Goal: Task Accomplishment & Management: Manage account settings

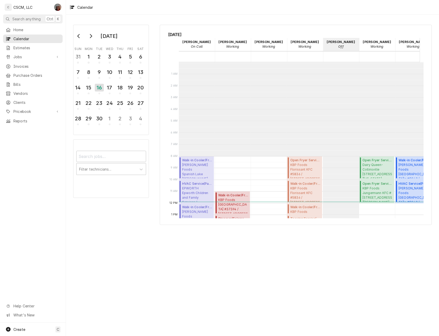
scroll to position [94, 0]
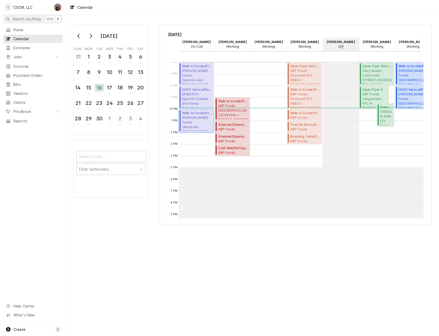
click at [198, 127] on span "Estel Foods Jerseyville McDonald's #5881 / 911 SOUTH STATE ST, Jerseyville, Ill…" at bounding box center [197, 123] width 30 height 16
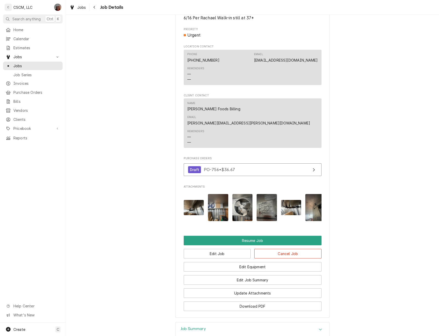
scroll to position [461, 0]
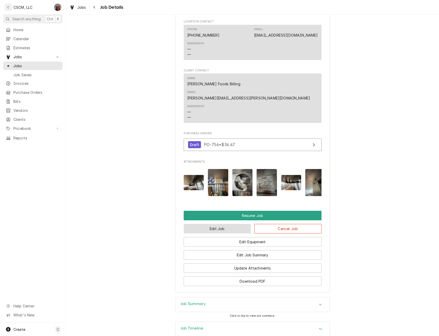
click at [230, 224] on button "Edit Job" at bounding box center [217, 229] width 67 height 10
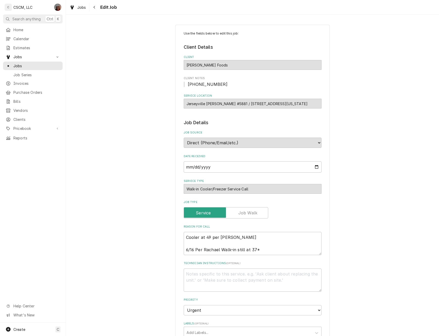
type textarea "x"
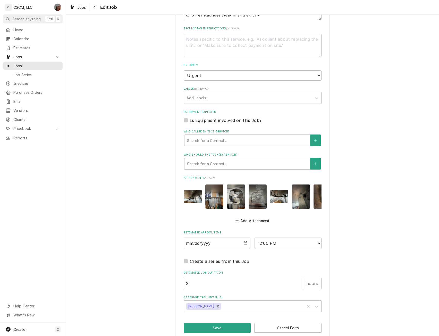
scroll to position [246, 0]
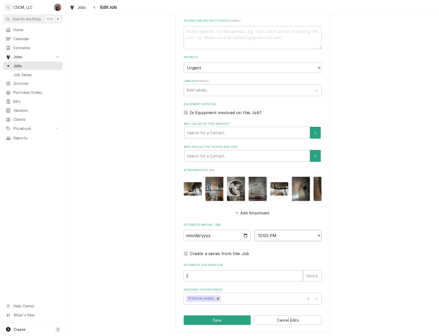
click at [316, 235] on select "AM / PM 6:00 AM 6:15 AM 6:30 AM 6:45 AM 7:00 AM 7:15 AM 7:30 AM 7:45 AM 8:00 AM…" at bounding box center [288, 235] width 67 height 11
select select "14:00:00"
click at [255, 230] on select "AM / PM 6:00 AM 6:15 AM 6:30 AM 6:45 AM 7:00 AM 7:15 AM 7:30 AM 7:45 AM 8:00 AM…" at bounding box center [288, 235] width 67 height 11
click at [216, 299] on icon "Remove Chris Lynch" at bounding box center [218, 299] width 4 height 4
type textarea "x"
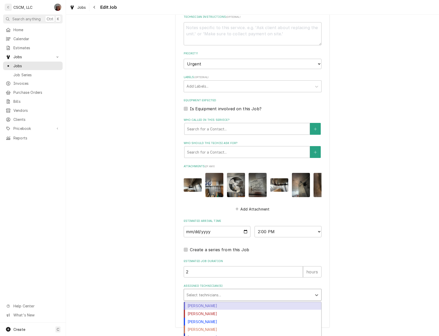
click at [208, 299] on div "Assigned Technician(s)" at bounding box center [248, 294] width 123 height 9
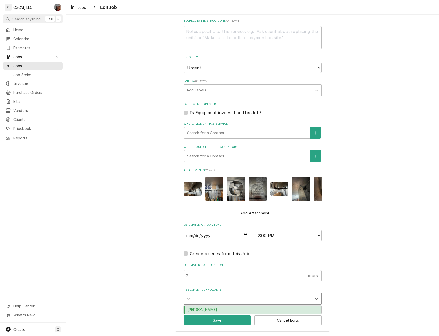
type input "sam"
type textarea "x"
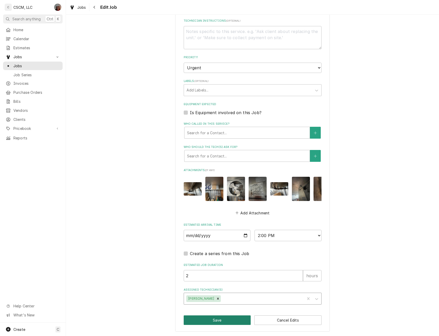
click at [210, 323] on button "Save" at bounding box center [217, 320] width 67 height 10
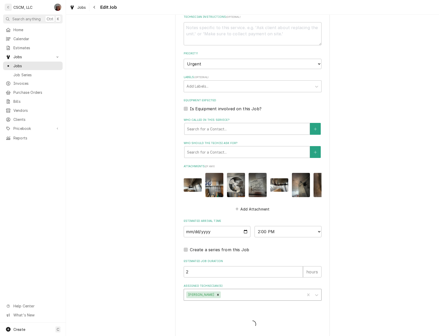
type textarea "x"
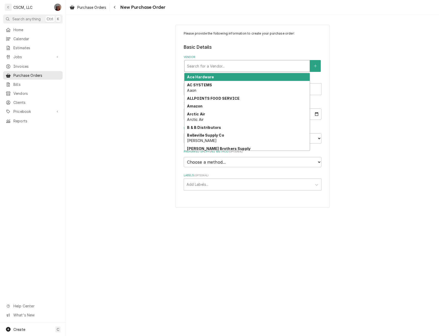
click at [202, 66] on div "Vendor" at bounding box center [247, 65] width 120 height 9
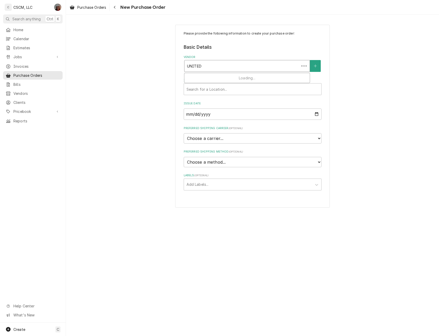
type input "UNITED"
click at [206, 78] on strong "United Refrigeration" at bounding box center [206, 77] width 39 height 4
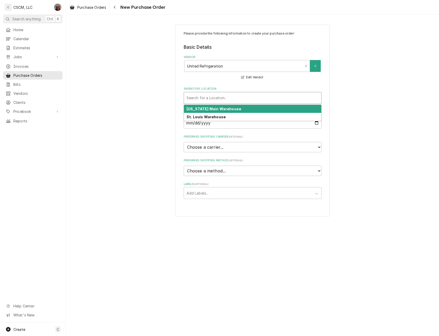
click at [208, 98] on div "Inventory Location" at bounding box center [253, 97] width 132 height 9
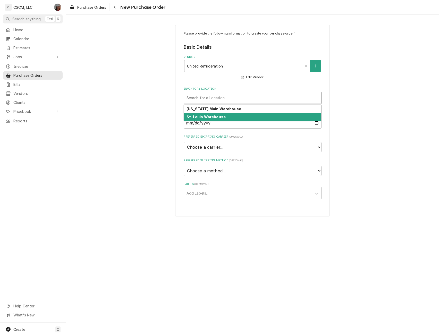
click at [209, 117] on strong "St. Louis Warehouse" at bounding box center [206, 117] width 39 height 4
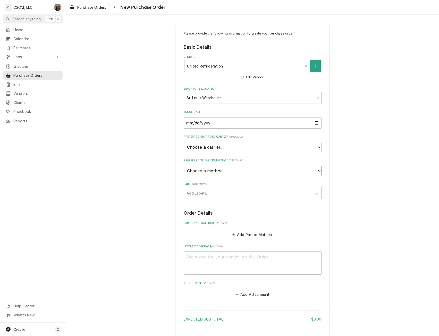
click at [215, 174] on select "Choose a method... Ground Next Day Early AM Next Day Air 2 Day Air Other" at bounding box center [253, 171] width 138 height 10
select select "0"
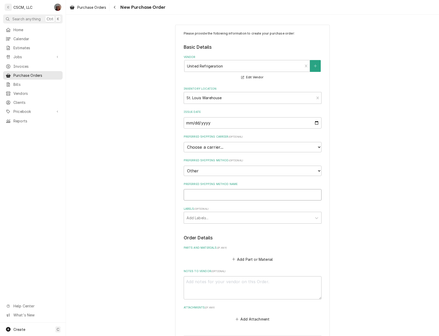
click at [197, 193] on input "Preferred Shipping Method Name" at bounding box center [253, 194] width 138 height 11
type textarea "x"
type input "W"
type textarea "x"
type input "Wi"
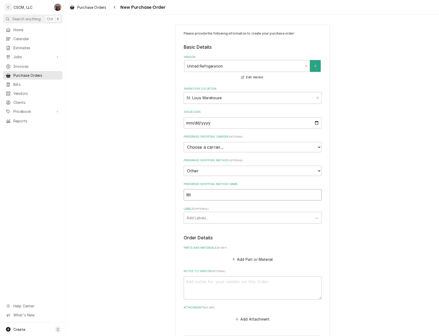
type textarea "x"
type input "Wil"
type textarea "x"
type input "Will"
type textarea "x"
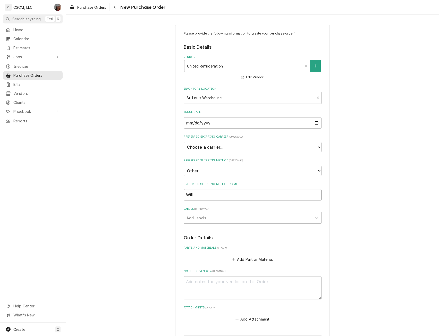
type input "Will"
type textarea "x"
type input "Will C"
type textarea "x"
type input "Will Ca"
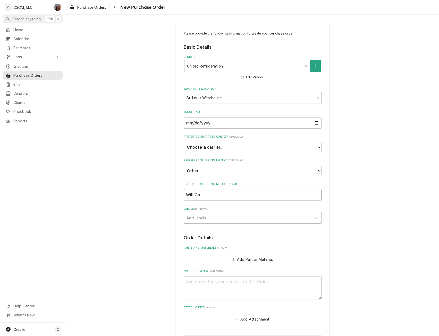
type textarea "x"
type input "Will Cal"
type textarea "x"
type input "Will Call"
click at [200, 221] on div "Labels" at bounding box center [248, 217] width 123 height 9
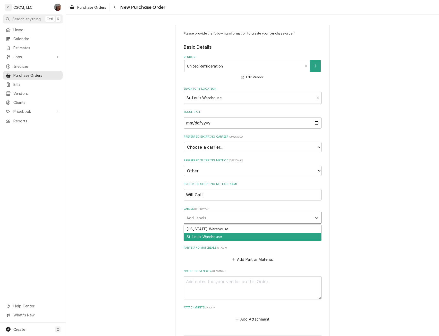
click at [194, 239] on div "St. Louis Warehouse" at bounding box center [252, 237] width 137 height 8
type textarea "x"
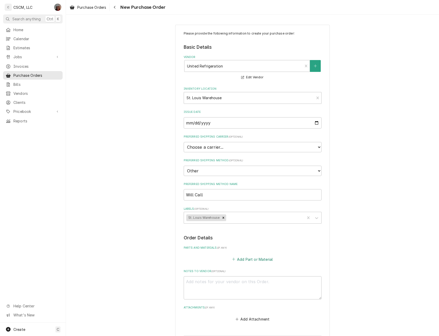
click at [241, 259] on button "Add Part or Material" at bounding box center [252, 259] width 43 height 7
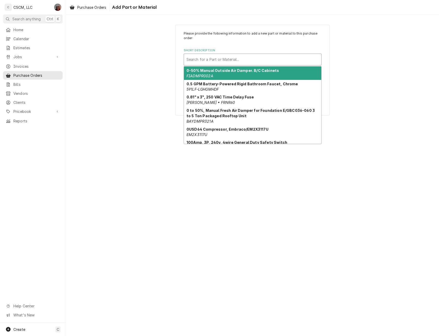
click at [210, 59] on div "Short Description" at bounding box center [253, 59] width 132 height 9
type input "W"
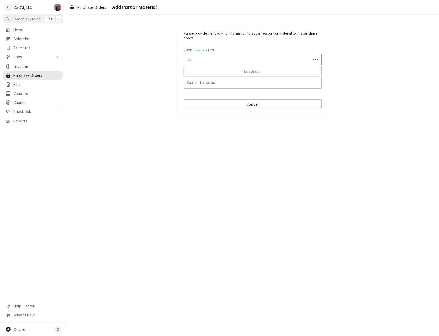
type input "sund"
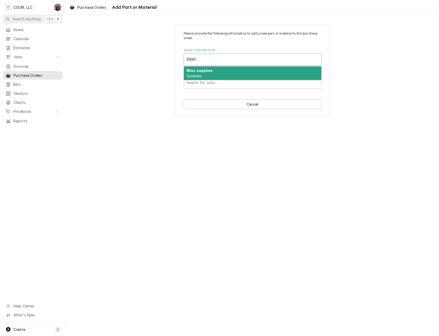
click at [207, 69] on strong "Misc supplies" at bounding box center [200, 70] width 26 height 4
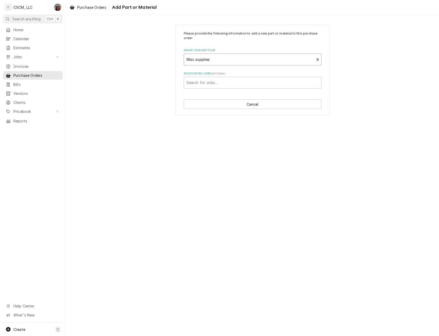
type textarea "x"
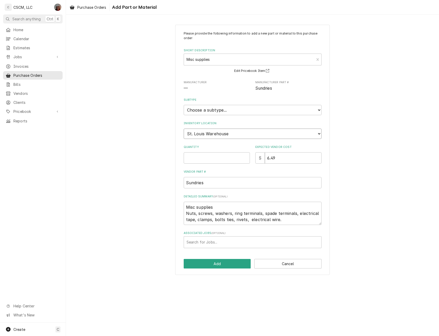
click at [208, 134] on select "Choose a location... Chris's Truck Colorado Main Warehouse Izaia's Truck Jimmy'…" at bounding box center [253, 134] width 138 height 10
select select "424"
click at [184, 129] on select "Choose a location... Chris's Truck Colorado Main Warehouse Izaia's Truck Jimmy'…" at bounding box center [253, 134] width 138 height 10
click at [199, 165] on div "Please provide the following information to add a new part or material to this …" at bounding box center [253, 139] width 138 height 217
click at [199, 160] on input "Quantity" at bounding box center [217, 157] width 66 height 11
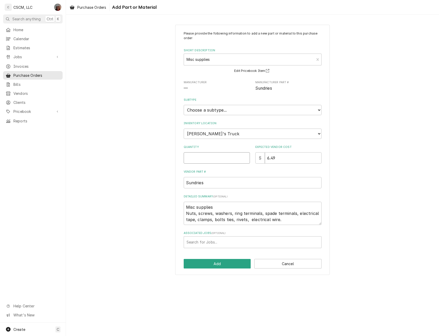
type textarea "x"
type input "1"
type textarea "x"
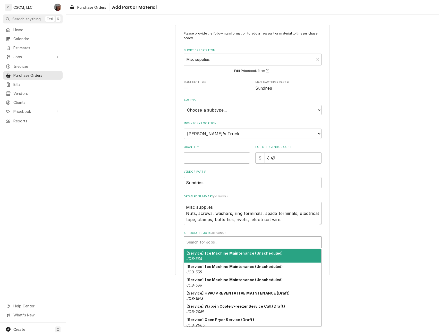
click at [195, 239] on div "Associated Jobs" at bounding box center [253, 242] width 132 height 9
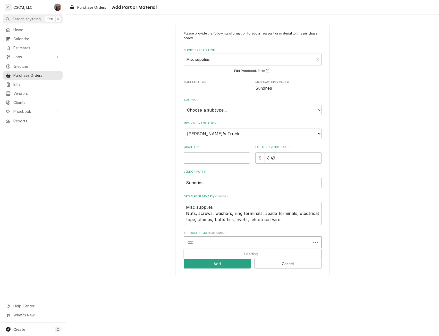
type input "-2226"
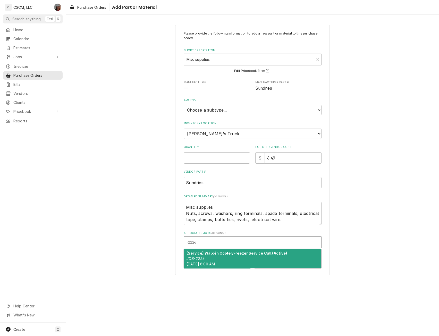
type textarea "x"
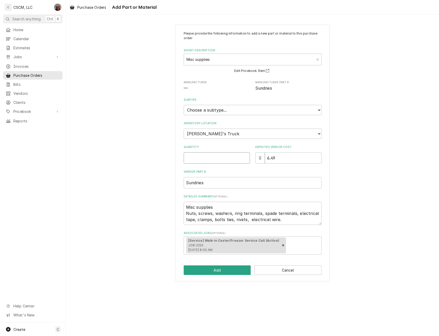
click at [200, 159] on input "Quantity" at bounding box center [217, 157] width 66 height 11
type textarea "x"
type input "1"
click at [209, 267] on button "Add" at bounding box center [217, 270] width 67 height 10
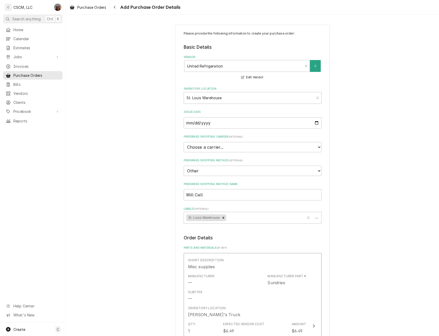
scroll to position [208, 0]
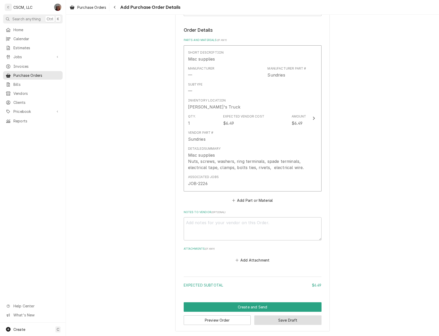
click at [286, 316] on button "Save Draft" at bounding box center [287, 320] width 67 height 10
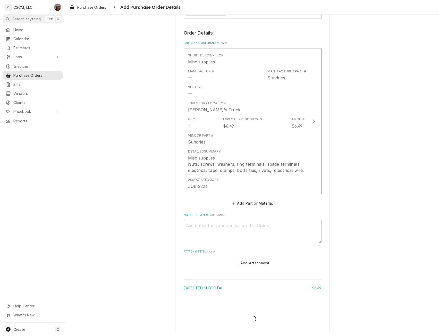
scroll to position [205, 0]
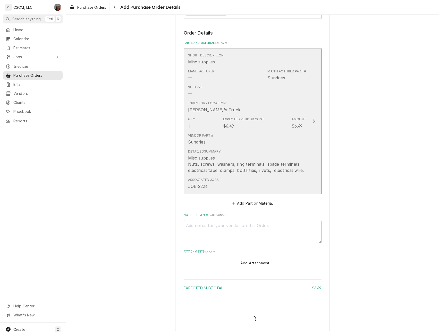
type textarea "x"
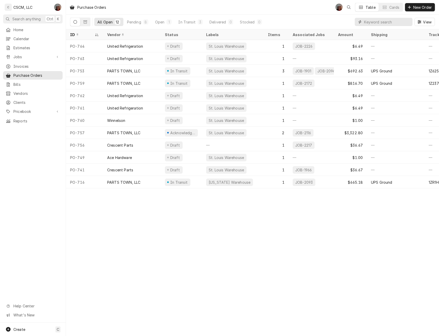
click at [377, 21] on input "Dynamic Content Wrapper" at bounding box center [387, 22] width 46 height 8
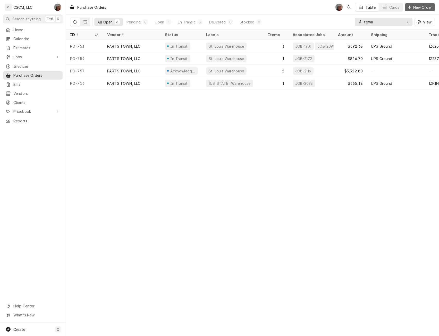
type input "town"
click at [417, 7] on span "New Order" at bounding box center [422, 7] width 21 height 5
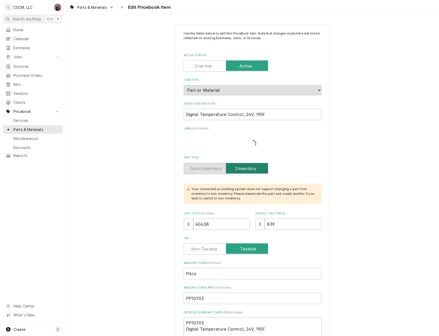
type textarea "x"
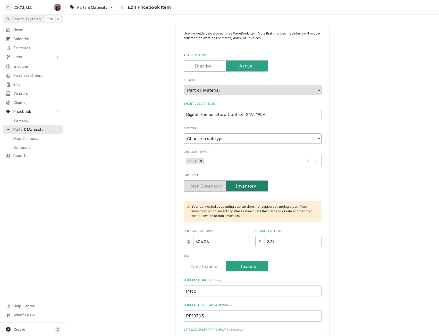
click at [317, 138] on select "Choose a subtype... Equipment Part Refrigerant Supply or Material Tool" at bounding box center [253, 138] width 138 height 10
select select "148"
click at [184, 133] on select "Choose a subtype... Equipment Part Refrigerant Supply or Material Tool" at bounding box center [253, 138] width 138 height 10
type textarea "x"
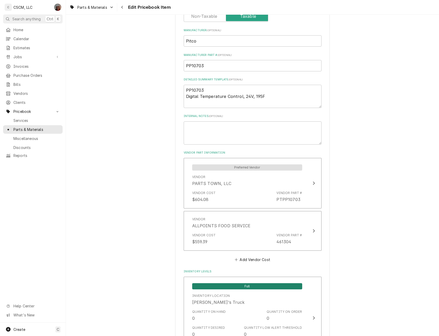
scroll to position [260, 0]
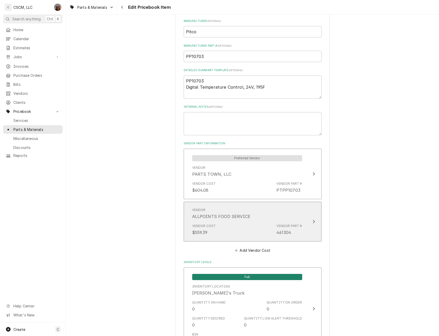
click at [316, 224] on button "Vendor ALLPOINTS FOOD SERVICE Vendor Cost $559.39 Vendor Part # 461304" at bounding box center [253, 222] width 138 height 40
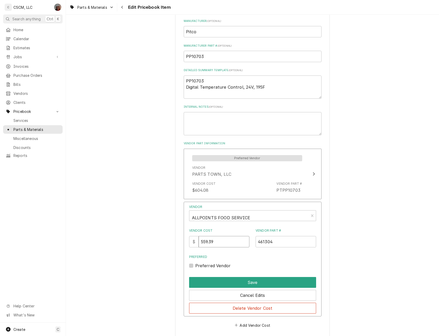
drag, startPoint x: 222, startPoint y: 243, endPoint x: 181, endPoint y: 242, distance: 40.5
type input "629.25"
click at [247, 283] on button "Save" at bounding box center [252, 282] width 127 height 11
type textarea "x"
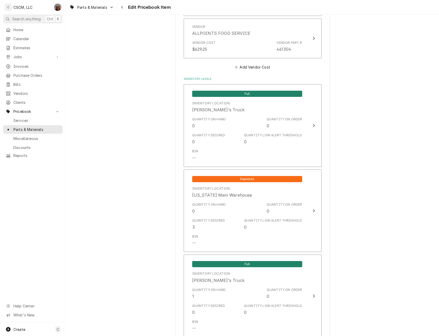
scroll to position [445, 0]
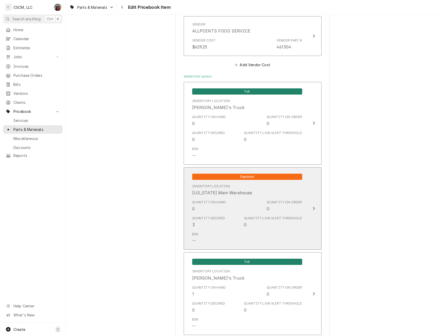
click at [315, 208] on button "Depleted Inventory Location [US_STATE][GEOGRAPHIC_DATA] Warehouse Quantity on H…" at bounding box center [253, 208] width 138 height 83
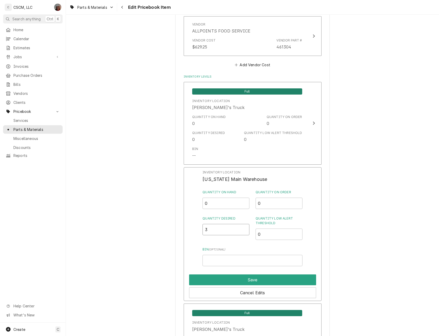
drag, startPoint x: 211, startPoint y: 230, endPoint x: 200, endPoint y: 230, distance: 10.3
click at [200, 230] on div "Inventory Location [US_STATE][GEOGRAPHIC_DATA] Warehouse Quantity on Hand 0 Qua…" at bounding box center [253, 234] width 138 height 134
type input "1"
click at [264, 279] on button "Save" at bounding box center [252, 279] width 127 height 11
type textarea "x"
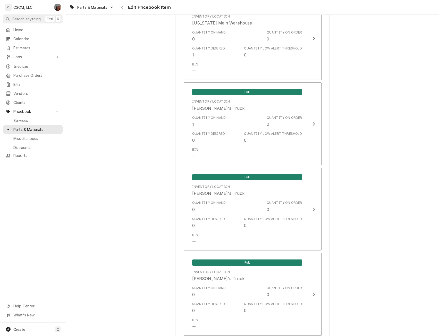
scroll to position [625, 0]
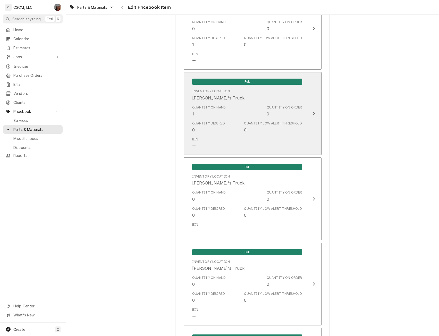
click at [308, 113] on button "Full Inventory Location [PERSON_NAME]'s Truck Quantity on Hand 1 Quantity on Or…" at bounding box center [253, 113] width 138 height 83
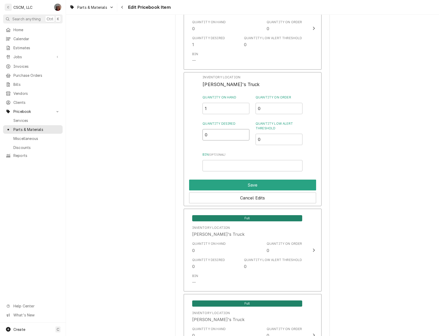
drag, startPoint x: 209, startPoint y: 136, endPoint x: 201, endPoint y: 135, distance: 7.8
click at [201, 135] on div "Inventory Location Izaia's Truck Quantity on Hand 1 Quantity on Order 0 Quantit…" at bounding box center [253, 139] width 138 height 134
type input "1"
click at [294, 182] on button "Save" at bounding box center [252, 185] width 127 height 11
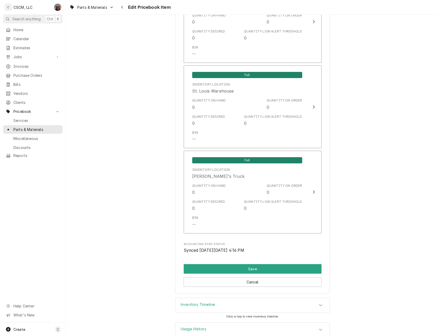
scroll to position [1069, 0]
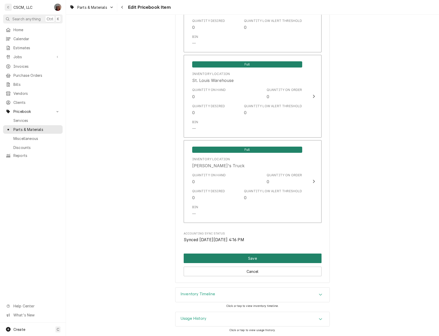
click at [235, 258] on button "Save" at bounding box center [253, 259] width 138 height 10
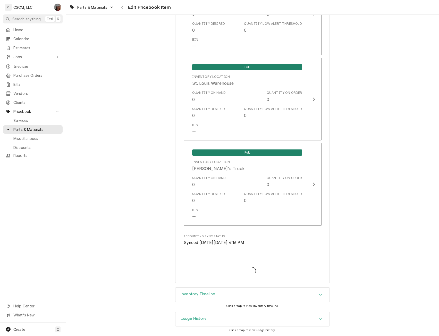
type textarea "x"
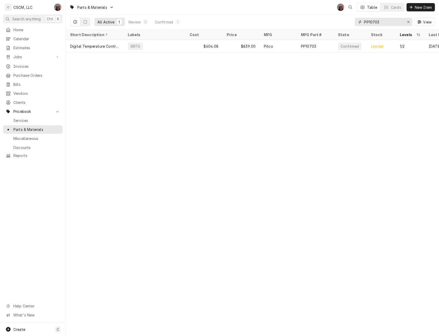
drag, startPoint x: 382, startPoint y: 21, endPoint x: 351, endPoint y: 21, distance: 31.4
click at [351, 21] on div "All Active 1 Review 0 Confirmed 1 PP10703 View" at bounding box center [252, 22] width 365 height 14
paste input "874"
type input "PP10874"
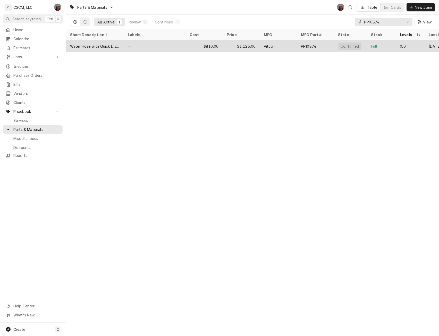
click at [139, 47] on div "—" at bounding box center [155, 46] width 62 height 12
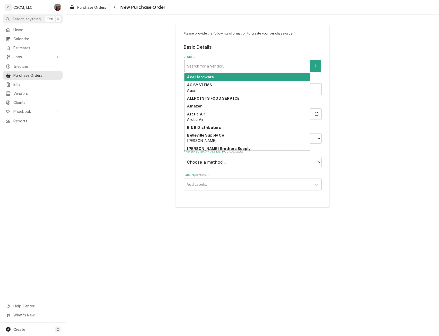
click at [236, 69] on div "Vendor" at bounding box center [247, 65] width 120 height 9
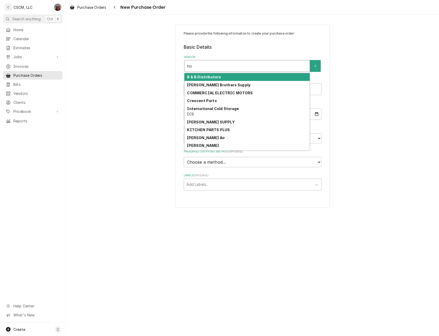
type input "town"
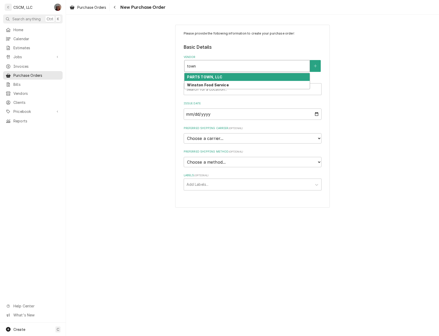
click at [219, 77] on strong "PARTS TOWN, LLC" at bounding box center [204, 77] width 35 height 4
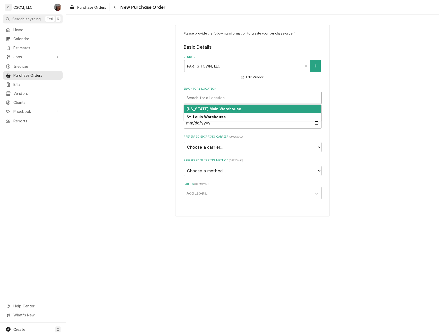
click at [208, 97] on div "Inventory Location" at bounding box center [253, 97] width 132 height 9
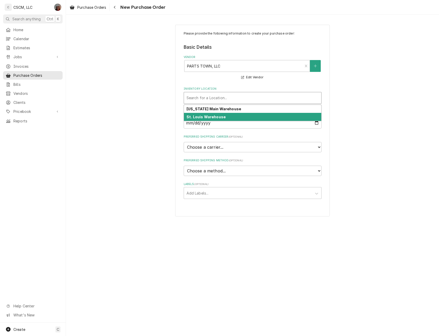
click at [202, 118] on strong "St. Louis Warehouse" at bounding box center [206, 117] width 39 height 4
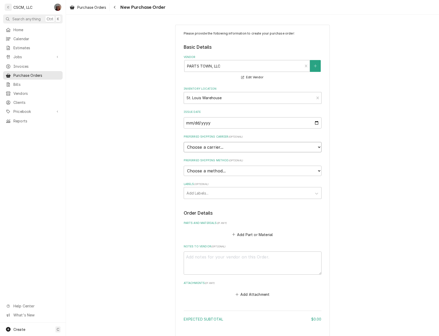
click at [192, 148] on select "Choose a carrier... U.S. Postal Service Stamps.com FedEx UPS DHL Express DHL EC…" at bounding box center [253, 147] width 138 height 10
select select "4"
click at [184, 142] on select "Choose a carrier... U.S. Postal Service Stamps.com FedEx UPS DHL Express DHL EC…" at bounding box center [253, 147] width 138 height 10
type textarea "x"
click at [191, 169] on select "Choose a method... Ground Next Day Early AM Next Day Air 2 Day Air Other" at bounding box center [253, 171] width 138 height 10
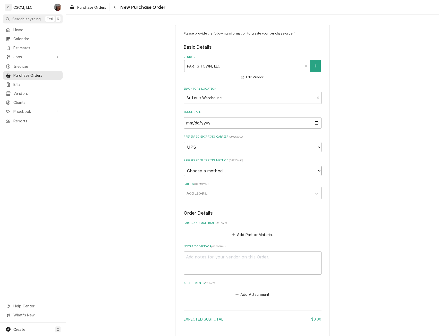
select select "1"
click at [184, 166] on select "Choose a method... Ground Next Day Early AM Next Day Air 2 Day Air Other" at bounding box center [253, 171] width 138 height 10
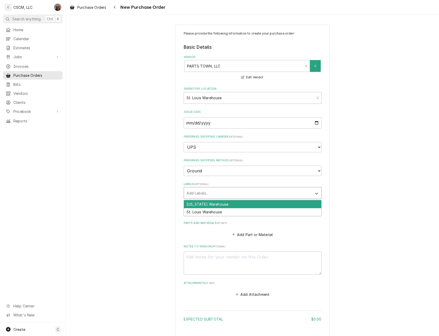
click at [188, 195] on div "Labels" at bounding box center [248, 192] width 123 height 9
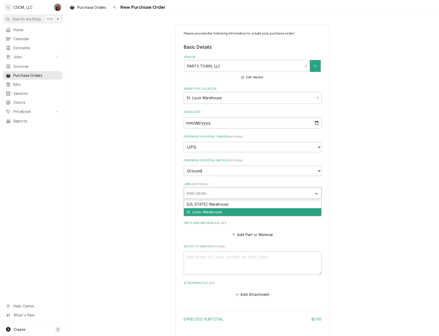
click at [194, 212] on div "St. Louis Warehouse" at bounding box center [252, 212] width 137 height 8
type textarea "x"
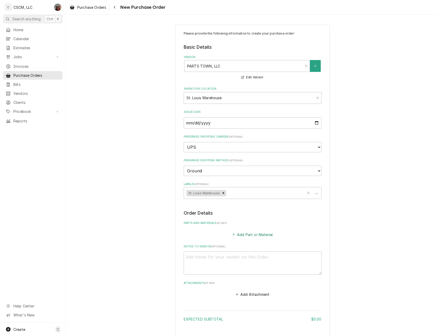
click at [242, 233] on button "Add Part or Material" at bounding box center [252, 234] width 43 height 7
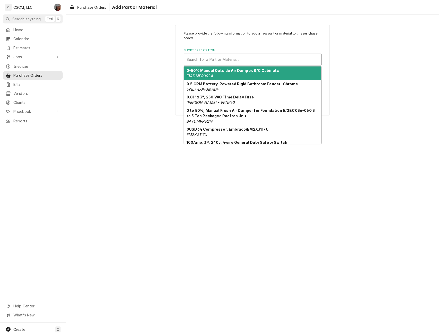
click at [232, 55] on div "Short Description" at bounding box center [253, 59] width 132 height 9
paste input "PP10703"
type input "PP10703"
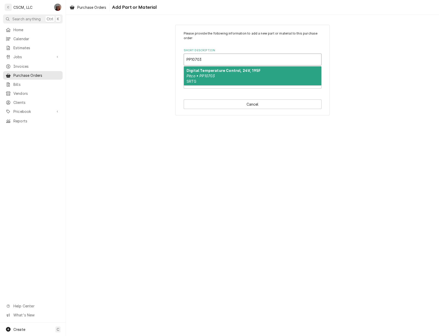
click at [223, 71] on strong "Digital Temperature Control, 24V, 195F" at bounding box center [224, 70] width 74 height 4
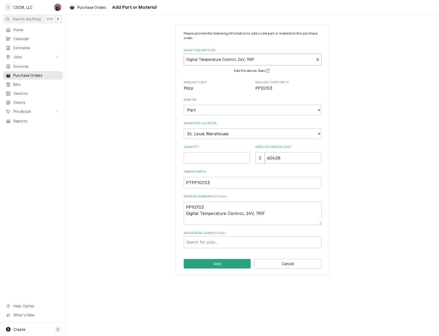
type textarea "x"
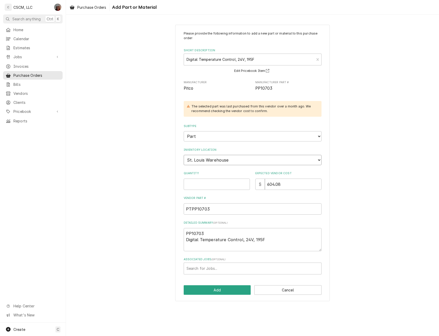
click at [229, 162] on select "Choose a location... Chris's Truck Colorado Main Warehouse Izaia's Truck Jimmy'…" at bounding box center [253, 160] width 138 height 10
select select "423"
click at [184, 155] on select "Choose a location... Chris's Truck Colorado Main Warehouse Izaia's Truck Jimmy'…" at bounding box center [253, 160] width 138 height 10
type textarea "x"
click at [206, 186] on input "Quantity" at bounding box center [217, 184] width 66 height 11
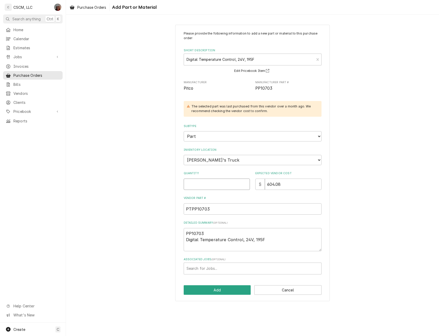
type input "1"
type textarea "x"
type input "1"
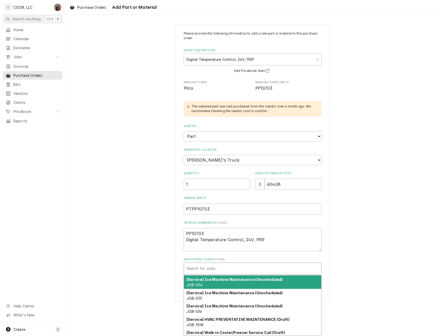
click at [197, 269] on div "Associated Jobs" at bounding box center [253, 268] width 132 height 9
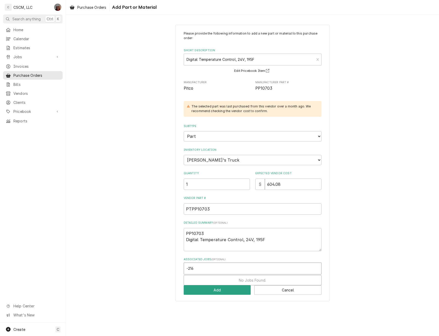
type input "-2169"
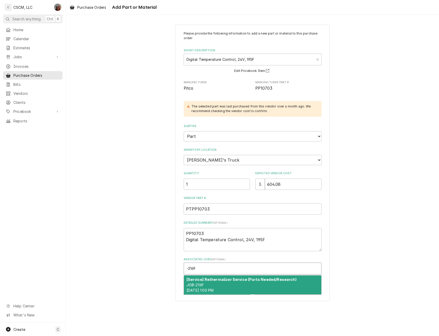
type textarea "x"
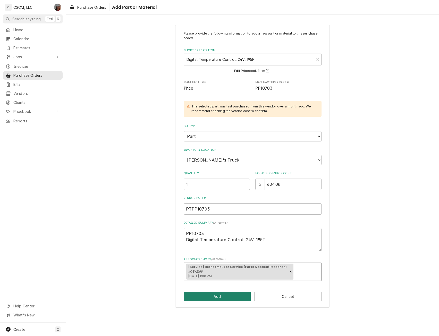
click at [214, 295] on button "Add" at bounding box center [217, 297] width 67 height 10
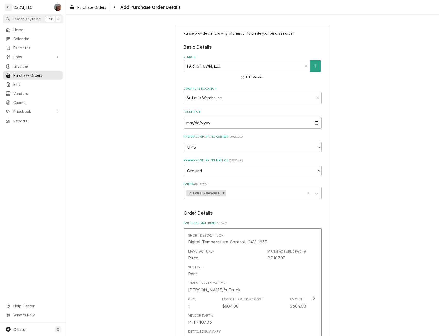
scroll to position [177, 0]
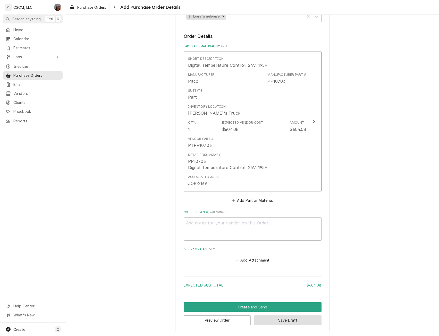
click at [271, 320] on button "Save Draft" at bounding box center [287, 320] width 67 height 10
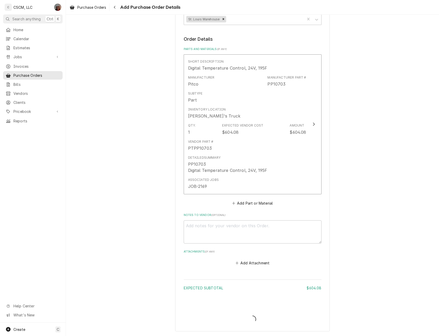
scroll to position [174, 0]
type textarea "x"
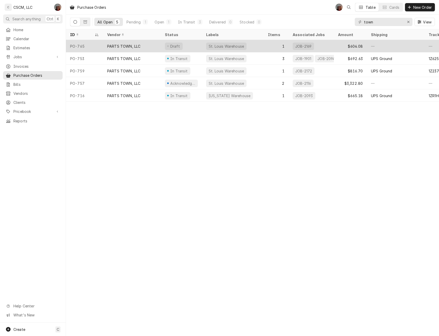
click at [132, 46] on div "PARTS TOWN, LLC" at bounding box center [123, 46] width 33 height 5
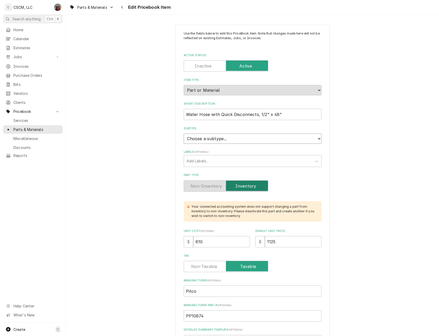
click at [230, 138] on select "Choose a subtype... Equipment Part Refrigerant Supply or Material Tool" at bounding box center [253, 138] width 138 height 10
select select "148"
click at [184, 133] on select "Choose a subtype... Equipment Part Refrigerant Supply or Material Tool" at bounding box center [253, 138] width 138 height 10
type textarea "x"
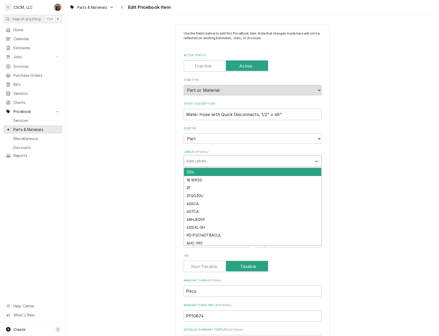
click at [197, 159] on div "Labels" at bounding box center [248, 160] width 123 height 9
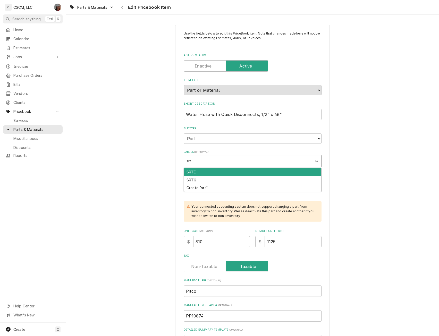
type input "srtg"
click at [189, 170] on div "SRTG" at bounding box center [252, 172] width 137 height 8
type textarea "x"
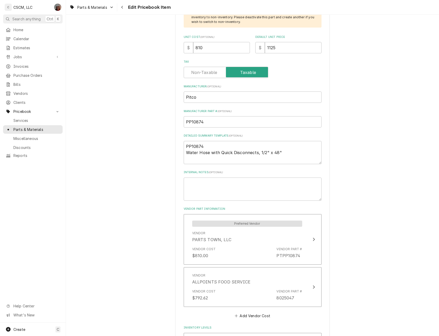
scroll to position [196, 0]
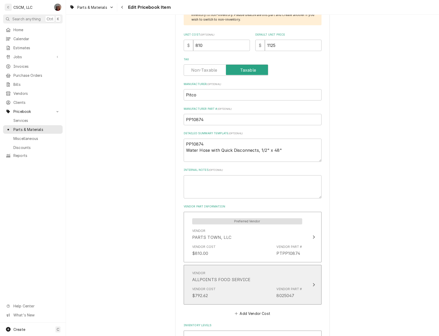
click at [314, 282] on div "Update Vendor Part Cost" at bounding box center [314, 285] width 7 height 6
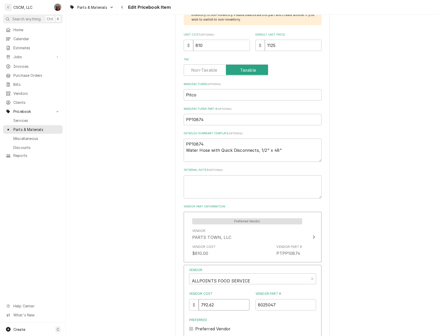
drag, startPoint x: 220, startPoint y: 306, endPoint x: 198, endPoint y: 303, distance: 21.8
click at [198, 303] on div "$ 792.62" at bounding box center [219, 304] width 61 height 11
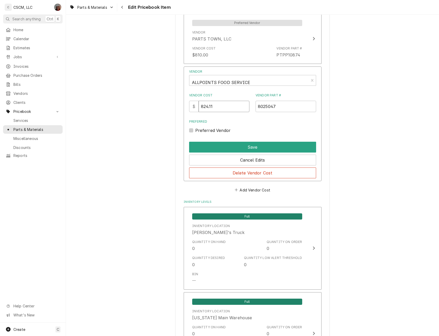
scroll to position [419, 0]
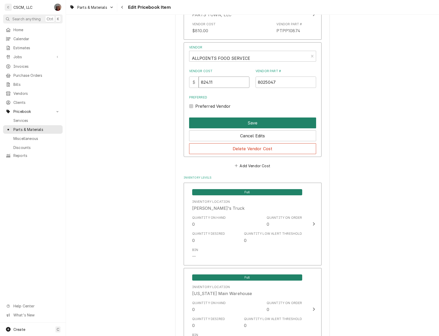
type input "824.11"
click at [239, 119] on button "Save" at bounding box center [252, 123] width 127 height 11
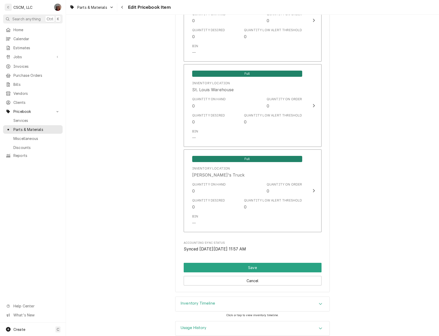
scroll to position [1069, 0]
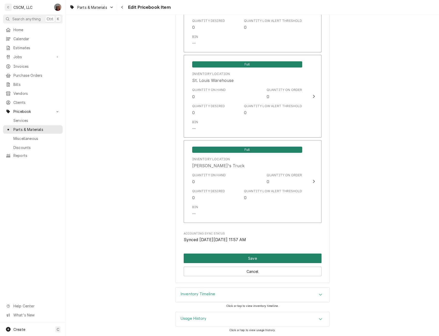
click at [244, 255] on button "Save" at bounding box center [253, 259] width 138 height 10
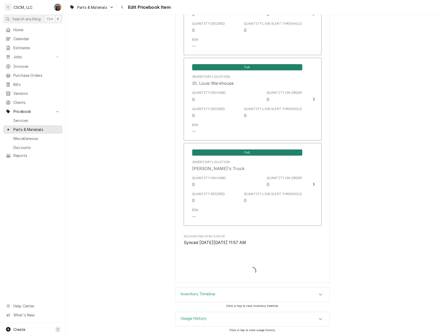
type textarea "x"
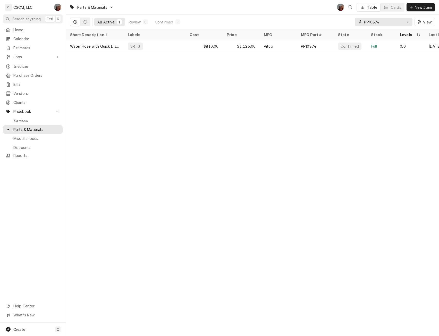
drag, startPoint x: 387, startPoint y: 22, endPoint x: 352, endPoint y: 21, distance: 34.8
click at [352, 21] on div "All Active 1 Review 0 Confirmed 1 PP10874 View" at bounding box center [252, 22] width 365 height 14
drag, startPoint x: 374, startPoint y: 21, endPoint x: 344, endPoint y: 19, distance: 30.2
click at [344, 19] on div "All Active 2 Review 0 Confirmed 2 1266 View" at bounding box center [252, 22] width 365 height 14
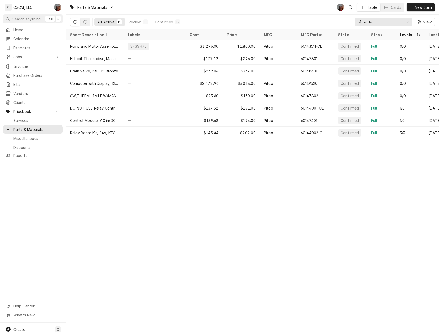
drag, startPoint x: 375, startPoint y: 23, endPoint x: 355, endPoint y: 22, distance: 20.9
click at [355, 22] on div "6014" at bounding box center [384, 22] width 58 height 8
type input "p"
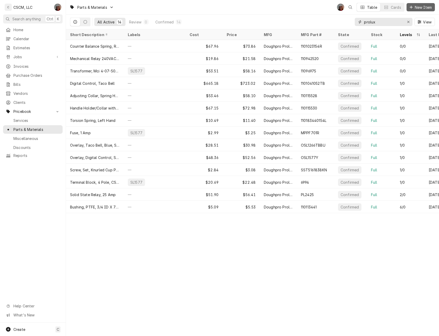
type input "prolux"
click at [414, 9] on span "New Item" at bounding box center [423, 7] width 19 height 5
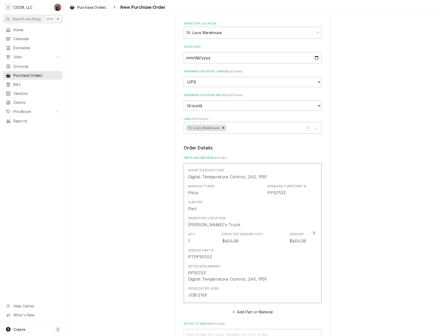
scroll to position [100, 0]
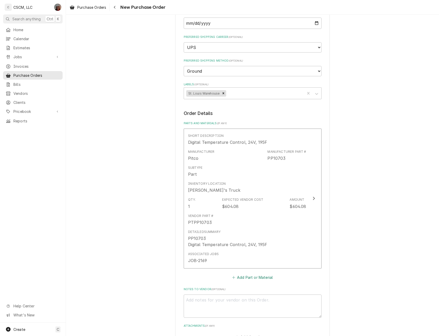
click at [248, 278] on button "Add Part or Material" at bounding box center [252, 277] width 43 height 7
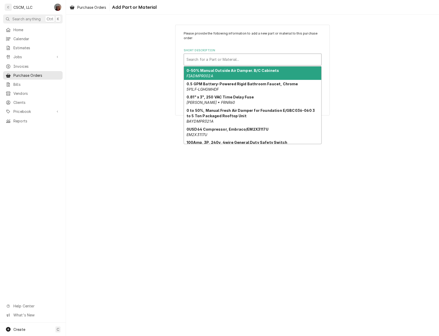
click at [215, 62] on div "Short Description" at bounding box center [253, 59] width 132 height 9
paste input "PP10874"
type input "PP10874"
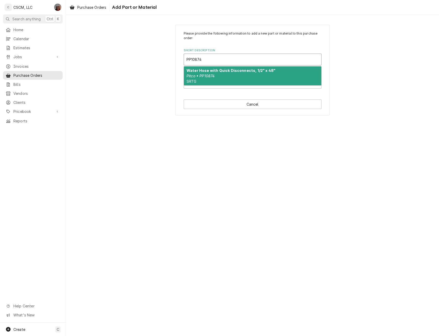
click at [210, 69] on strong "Water Hose with Quick Disconnects, 1/2" x 48"" at bounding box center [231, 70] width 89 height 4
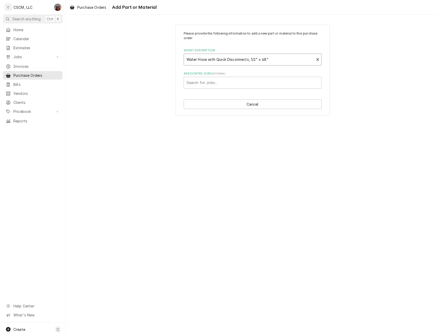
type textarea "x"
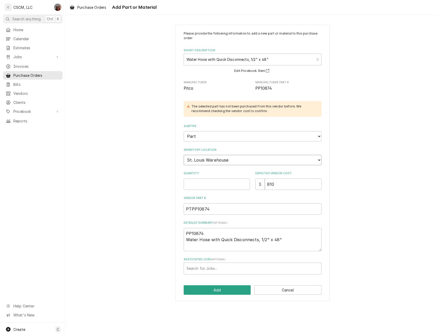
drag, startPoint x: 211, startPoint y: 161, endPoint x: 200, endPoint y: 216, distance: 56.7
click at [200, 216] on div "Please provide the following information to add a new part or material to this …" at bounding box center [253, 152] width 138 height 243
select select "423"
click at [184, 155] on select "Choose a location... Chris's Truck Colorado Main Warehouse Izaia's Truck Jimmy'…" at bounding box center [253, 160] width 138 height 10
type textarea "x"
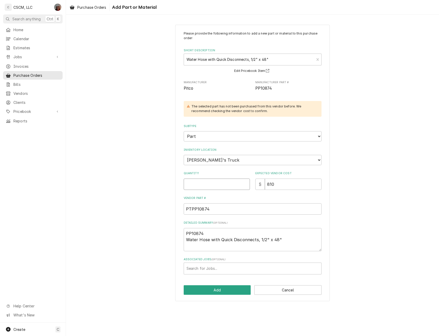
click at [194, 179] on input "Quantity" at bounding box center [217, 184] width 66 height 11
type input "1"
type textarea "x"
type input "1"
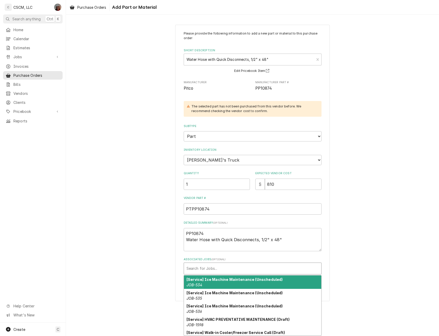
click at [201, 267] on div "Associated Jobs" at bounding box center [253, 268] width 132 height 9
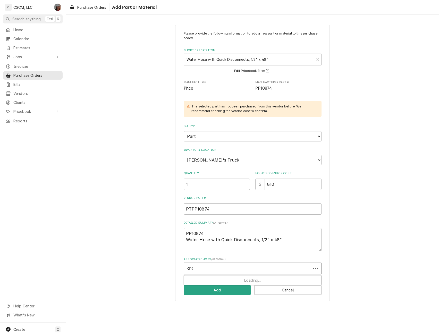
type input "-2169"
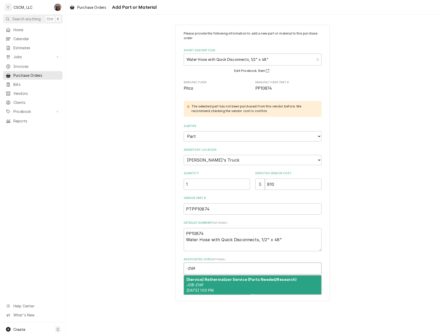
type textarea "x"
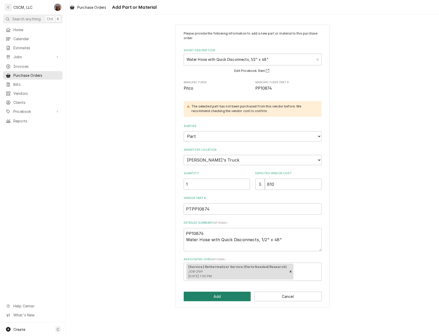
click at [209, 296] on button "Add" at bounding box center [217, 297] width 67 height 10
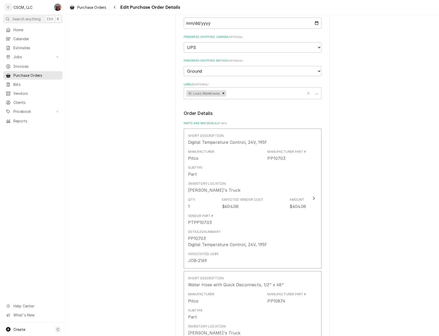
type textarea "x"
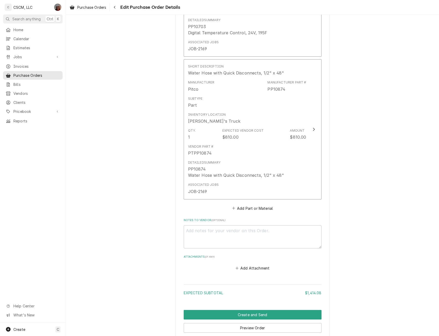
scroll to position [335, 0]
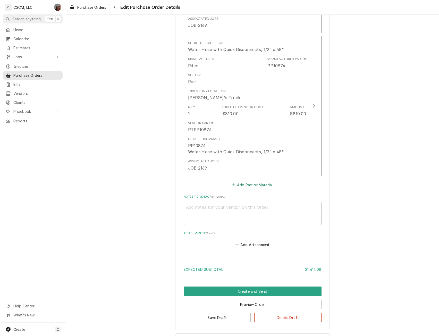
click at [247, 186] on button "Add Part or Material" at bounding box center [252, 184] width 43 height 7
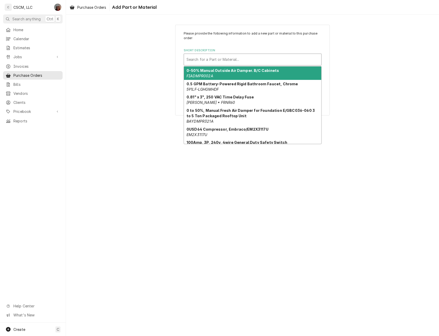
click at [207, 60] on div "Short Description" at bounding box center [253, 59] width 132 height 9
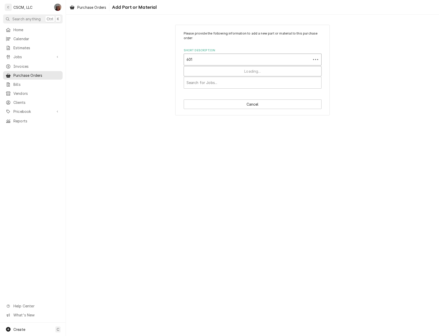
type input "6014"
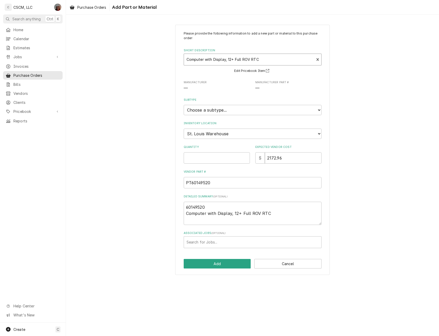
type textarea "x"
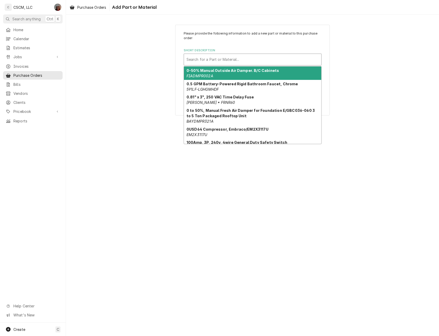
click at [243, 57] on div "Short Description" at bounding box center [253, 59] width 132 height 9
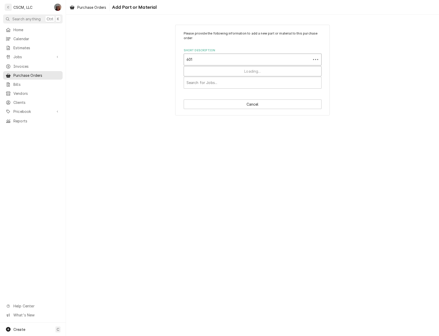
type input "6014"
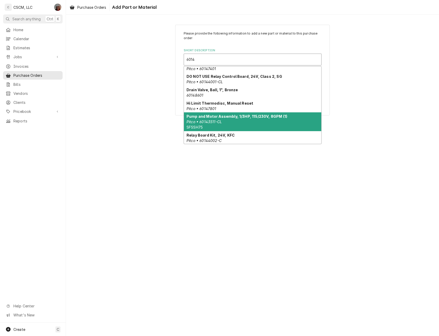
scroll to position [53, 0]
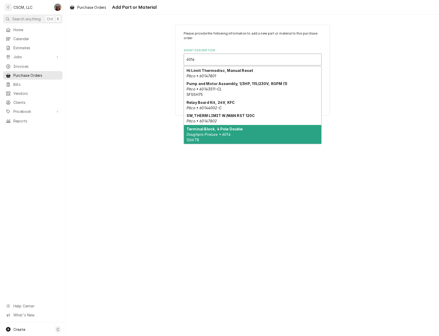
click at [262, 132] on div "Terminal Block, 4 Pole Double Doughpro Proluxe • 6014 1266TB" at bounding box center [252, 134] width 137 height 19
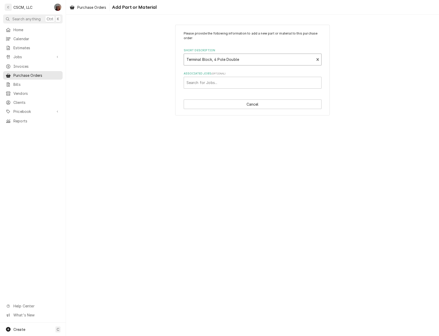
type textarea "x"
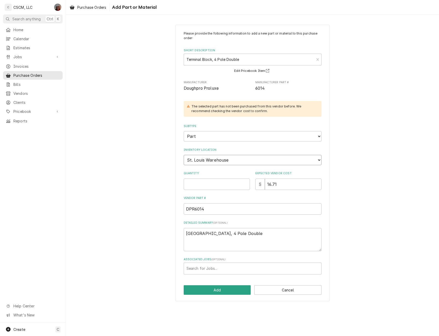
click at [238, 159] on select "Choose a location... Chris's Truck Colorado Main Warehouse Izaia's Truck Jimmy'…" at bounding box center [253, 160] width 138 height 10
select select "423"
click at [184, 155] on select "Choose a location... Chris's Truck Colorado Main Warehouse Izaia's Truck Jimmy'…" at bounding box center [253, 160] width 138 height 10
type textarea "x"
click at [197, 182] on input "Quantity" at bounding box center [217, 184] width 66 height 11
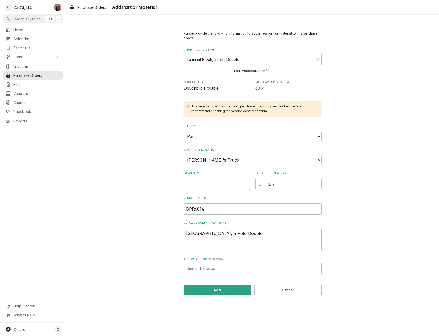
type input "2"
type textarea "x"
type input "2"
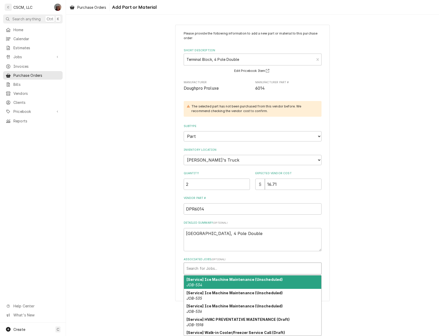
click at [227, 271] on div "Associated Jobs" at bounding box center [253, 268] width 132 height 9
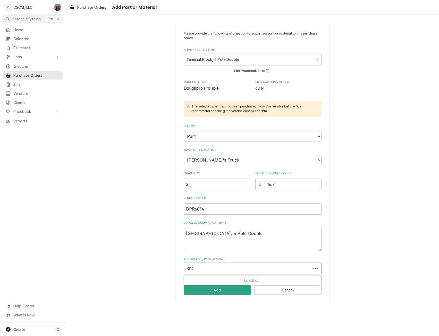
type input "-2169"
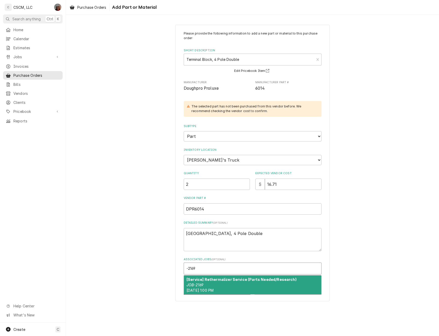
type textarea "x"
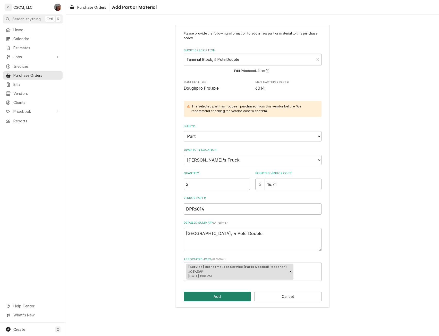
click at [214, 297] on button "Add" at bounding box center [217, 297] width 67 height 10
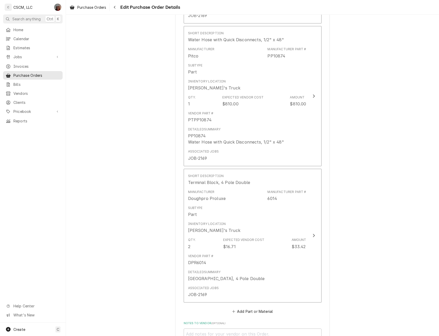
scroll to position [499, 0]
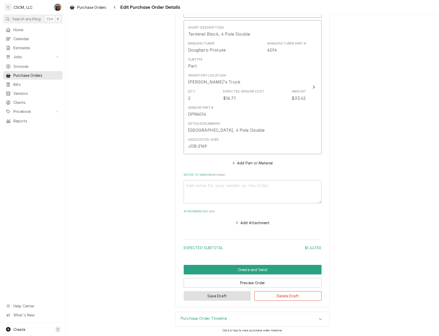
click at [202, 296] on button "Save Draft" at bounding box center [217, 296] width 67 height 10
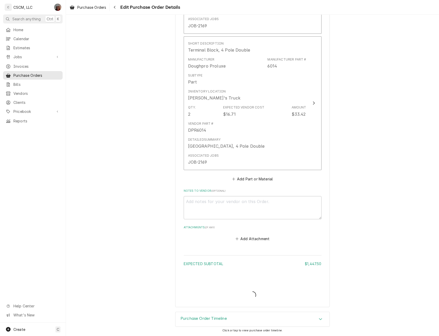
type textarea "x"
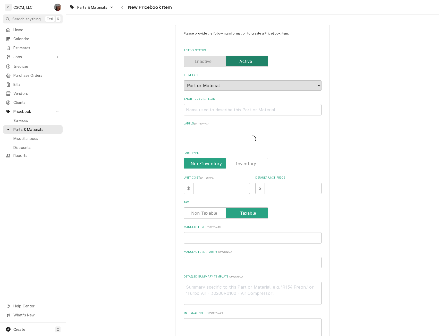
type textarea "x"
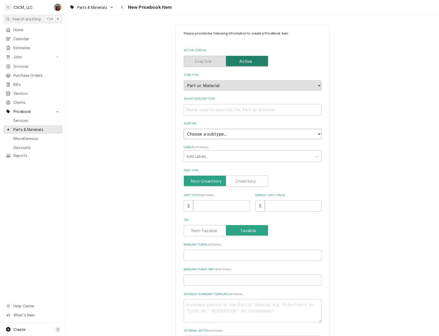
click at [233, 135] on select "Choose a subtype... Equipment Part Refrigerant Supply or Material Tool" at bounding box center [253, 134] width 138 height 10
select select "148"
click at [184, 129] on select "Choose a subtype... Equipment Part Refrigerant Supply or Material Tool" at bounding box center [253, 134] width 138 height 10
type textarea "x"
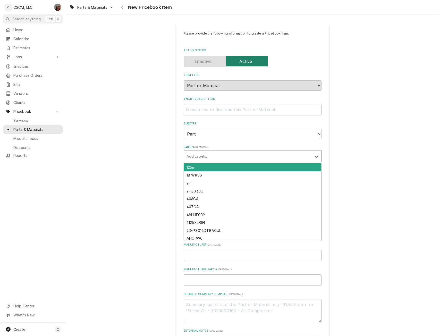
click at [210, 156] on div "Labels" at bounding box center [248, 156] width 123 height 9
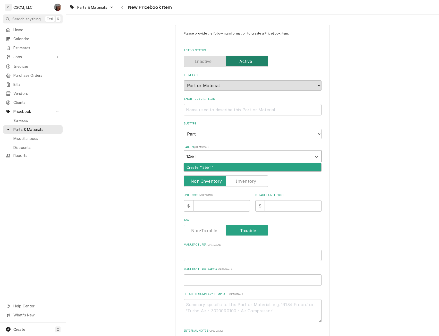
type input "1266TB"
click at [190, 167] on div "Create "1266TB"" at bounding box center [252, 167] width 137 height 8
type textarea "x"
click at [242, 179] on label "Part Type" at bounding box center [226, 180] width 85 height 11
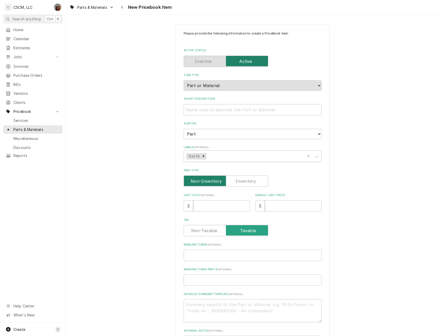
click at [242, 179] on input "Part Type" at bounding box center [226, 180] width 80 height 11
checkbox input "true"
type textarea "x"
click at [208, 207] on input "Unit Cost ( optional )" at bounding box center [221, 205] width 57 height 11
type input "16"
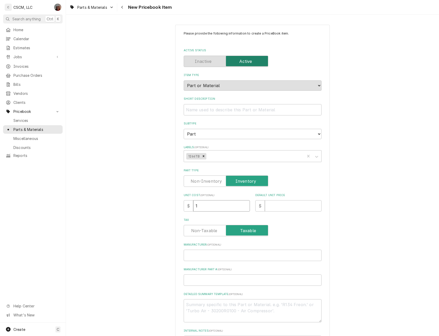
type textarea "x"
type input "16.7"
type textarea "x"
type input "16.71"
type textarea "x"
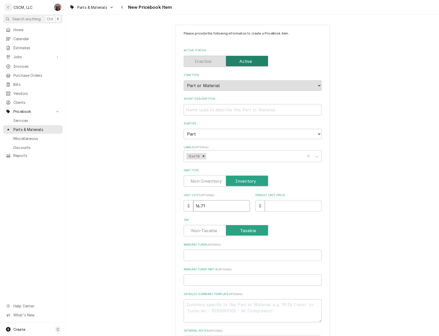
type input "16.71"
click at [278, 209] on input "Default Unit Price" at bounding box center [293, 205] width 57 height 11
type input "1"
type textarea "x"
type input "18"
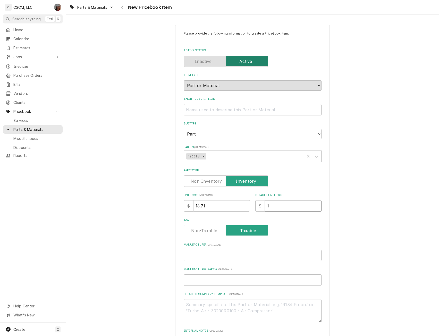
type textarea "x"
type input "18.1"
type textarea "x"
type input "18.16"
type textarea "x"
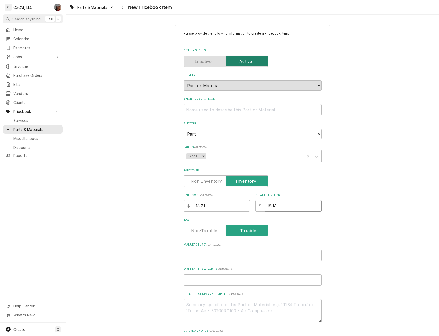
type input "18.16"
click at [202, 106] on input "Short Description" at bounding box center [253, 109] width 138 height 11
paste input "Terminal Block, 4 Pole Double"
type input "Terminal Block, 4 Pole Double"
type textarea "x"
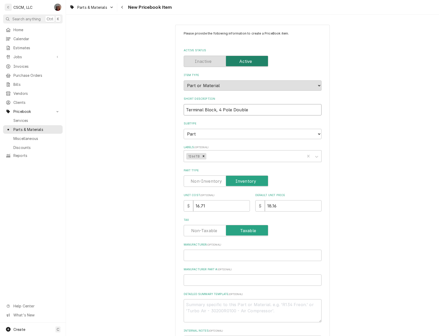
type input "Terminal Block, 4 Pole Double"
click at [194, 259] on input "Manufacturer ( optional )" at bounding box center [253, 255] width 138 height 11
paste input "Doughpro Proluxe"
type input "Doughpro Proluxe"
type textarea "x"
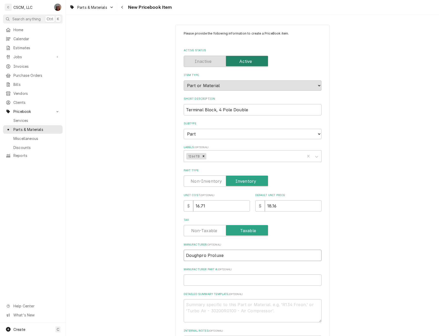
type input "Doughpro Proluxe"
click at [191, 304] on textarea "Detailed Summary Template ( optional )" at bounding box center [253, 310] width 138 height 23
paste textarea "6014 Terminal Block, 4 Pole Double"
type textarea "6014 Terminal Block, 4 Pole Double"
type textarea "x"
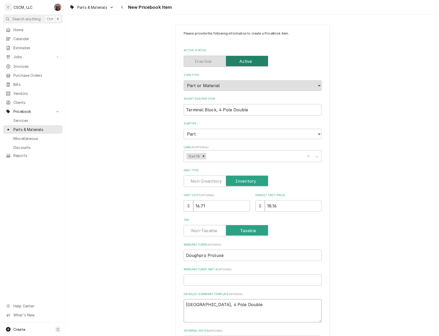
click at [195, 303] on textarea "6014 Terminal Block, 4 Pole Double" at bounding box center [253, 310] width 138 height 23
type textarea "[GEOGRAPHIC_DATA], 4 Pole Double"
type textarea "x"
type textarea "[GEOGRAPHIC_DATA], 4 Pole Double"
click at [191, 280] on input "Manufacturer Part # ( optional )" at bounding box center [253, 279] width 138 height 11
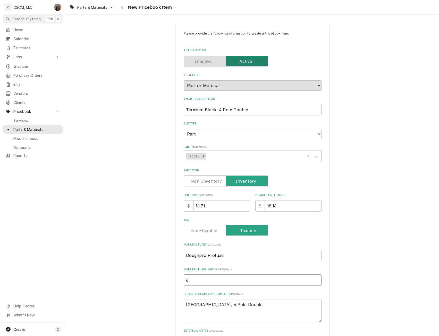
type input "60"
type textarea "x"
type input "601"
type textarea "x"
type input "6014"
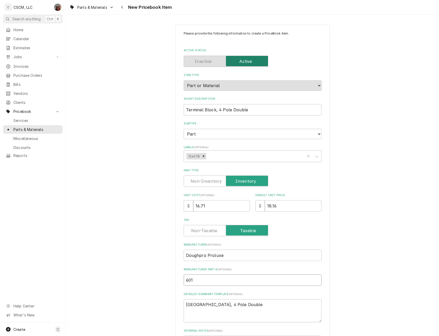
type textarea "x"
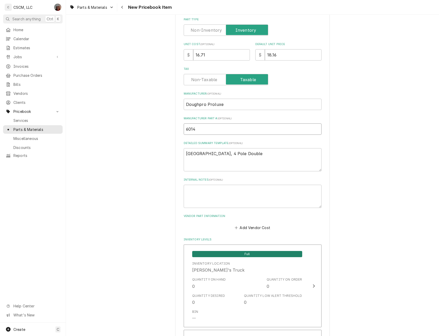
scroll to position [172, 0]
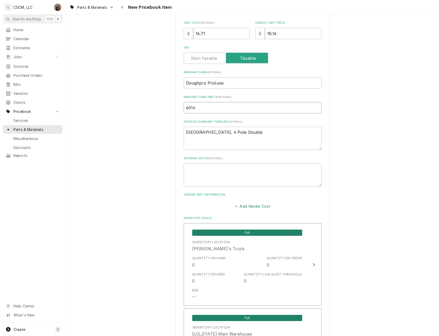
type input "6014"
click at [245, 205] on button "Add Vendor Cost" at bounding box center [252, 206] width 37 height 7
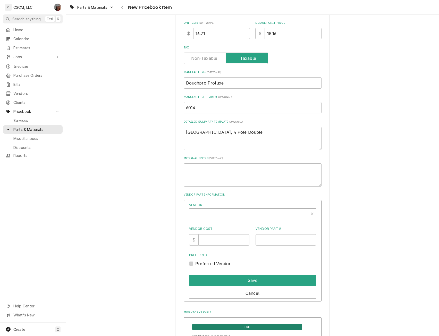
type textarea "x"
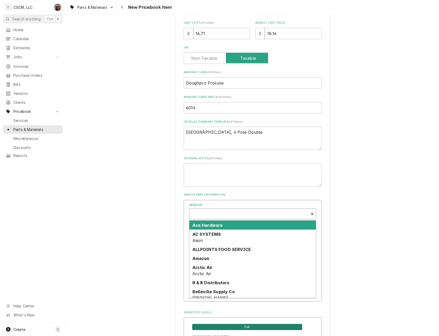
scroll to position [2, 0]
click at [198, 213] on div "Vendor" at bounding box center [249, 214] width 114 height 12
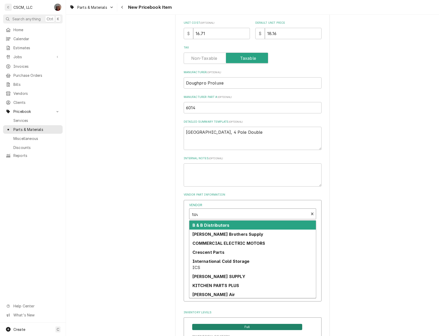
type input "town"
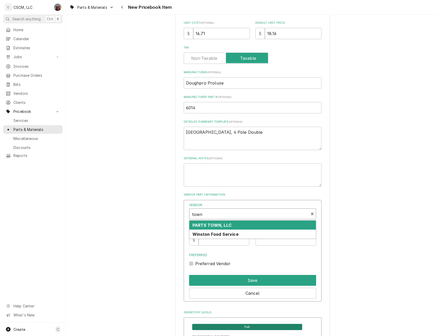
click at [201, 224] on strong "PARTS TOWN, LLC" at bounding box center [212, 225] width 39 height 5
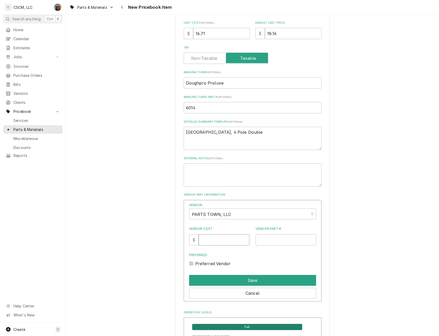
click at [205, 239] on input "Vendor Cost" at bounding box center [224, 239] width 51 height 11
type input "16.71"
click at [264, 242] on input "Vendor Part #" at bounding box center [286, 239] width 61 height 11
paste input "DPR6014"
type input "DPR6014"
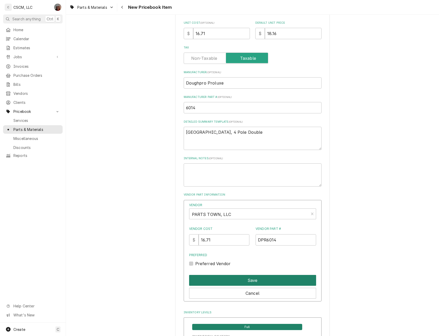
click at [254, 281] on button "Save" at bounding box center [252, 280] width 127 height 11
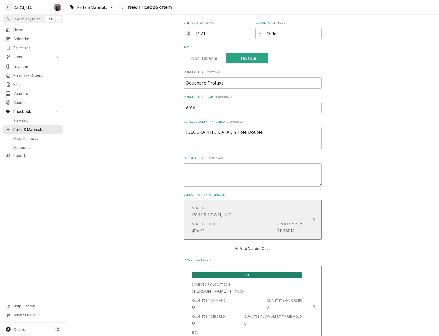
click at [304, 216] on div "Vendor PARTS TOWN, LLC Vendor Cost $16.71 Vendor Part # DPR6014" at bounding box center [247, 220] width 118 height 34
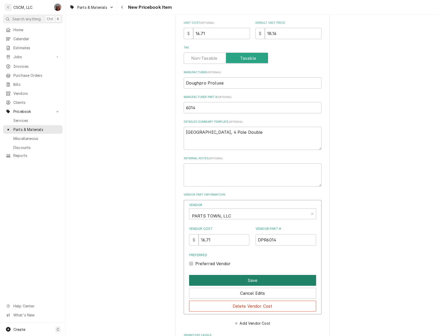
click at [249, 279] on button "Save" at bounding box center [252, 280] width 127 height 11
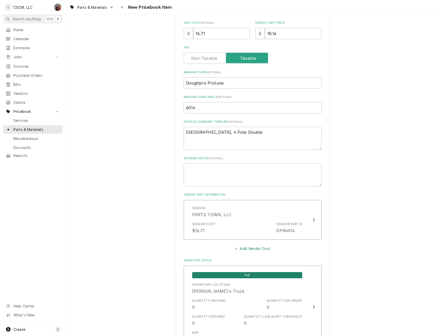
click at [251, 248] on button "Add Vendor Cost" at bounding box center [252, 248] width 37 height 7
type textarea "x"
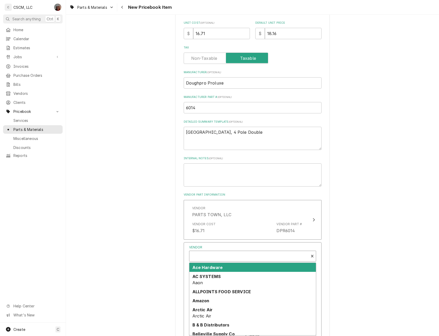
click at [205, 257] on div "Vendor" at bounding box center [249, 256] width 114 height 12
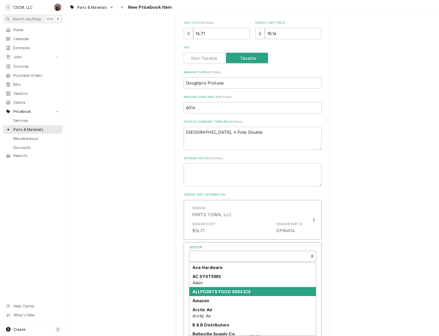
click at [204, 287] on div "ALLPOINTS FOOD SERVICE" at bounding box center [252, 291] width 127 height 9
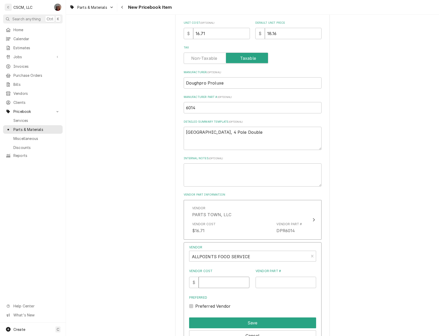
click at [204, 283] on input "Vendor Cost" at bounding box center [224, 282] width 51 height 11
type input "18.16"
type input "8125027"
click at [234, 321] on button "Save" at bounding box center [252, 322] width 127 height 11
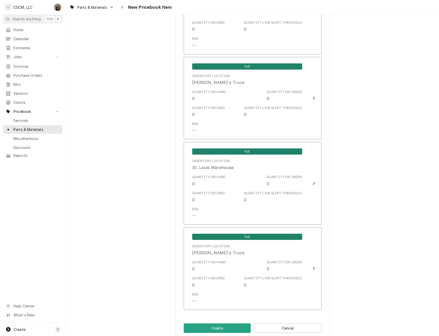
scroll to position [943, 0]
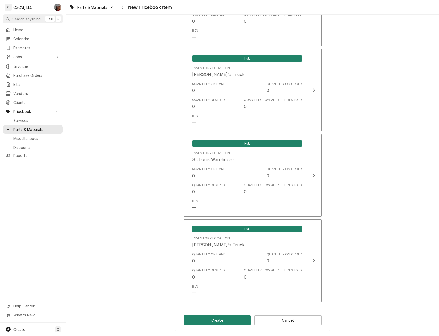
click at [219, 318] on button "Create" at bounding box center [217, 320] width 67 height 10
type textarea "x"
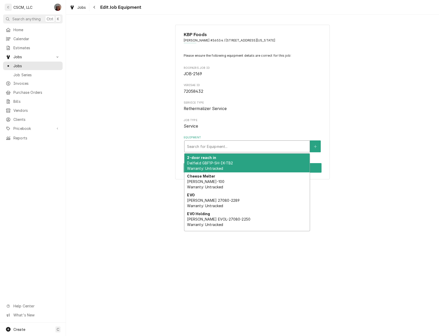
click at [208, 145] on div "Equipment" at bounding box center [247, 146] width 120 height 9
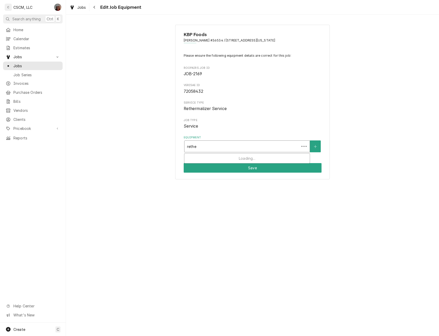
type input "rether"
click at [218, 165] on div "Rethermalizer Pitco TBV-SRTG Warranty: Untracked" at bounding box center [247, 163] width 125 height 19
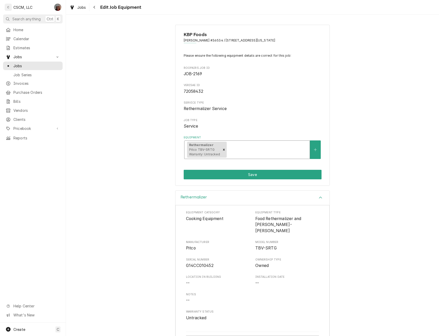
scroll to position [13, 0]
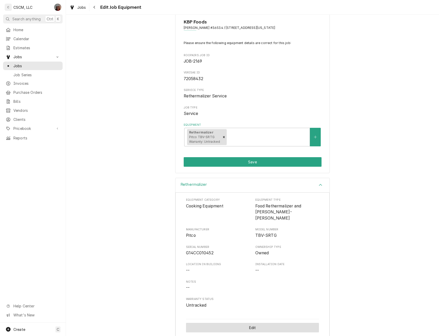
click at [251, 324] on button "Edit" at bounding box center [252, 328] width 133 height 10
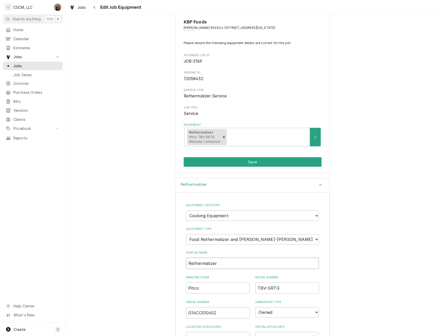
click at [223, 264] on input "Rethermalizer" at bounding box center [252, 263] width 133 height 11
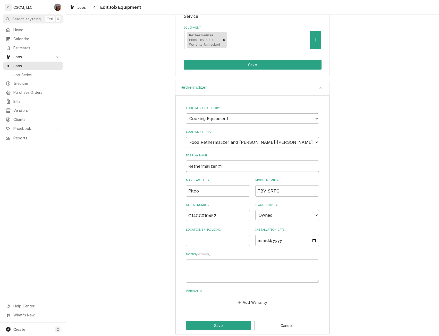
scroll to position [114, 0]
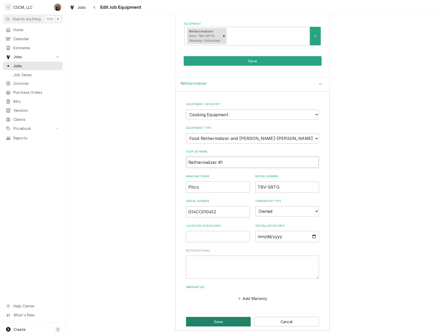
type input "Rethermalizer #1"
click at [221, 321] on button "Save" at bounding box center [218, 322] width 65 height 10
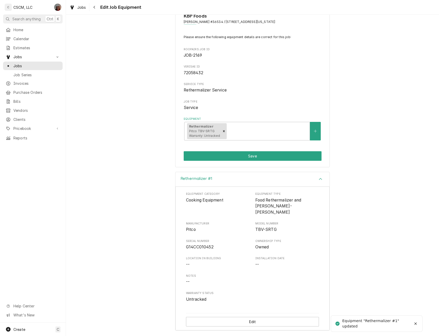
scroll to position [13, 0]
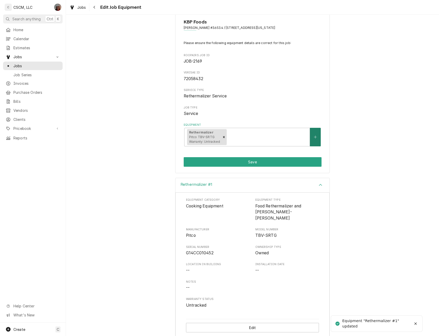
click at [311, 137] on button "Equipment" at bounding box center [315, 137] width 11 height 18
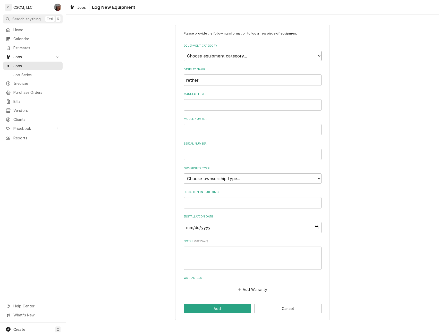
click at [257, 53] on select "Choose equipment category... Cooking Equipment Fryers Ice Machines Ovens and Ra…" at bounding box center [253, 56] width 138 height 10
select select "1"
click at [184, 51] on select "Choose equipment category... Cooking Equipment Fryers Ice Machines Ovens and Ra…" at bounding box center [253, 56] width 138 height 10
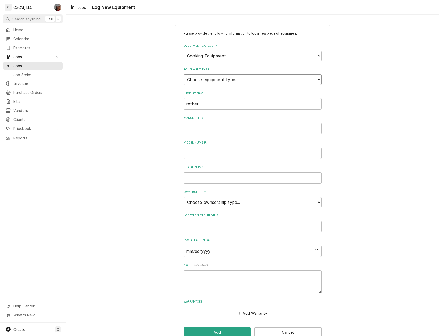
click at [226, 81] on select "Choose equipment type... Broiler Charbroiler Commercial Microwave Commercial To…" at bounding box center [253, 79] width 138 height 10
select select "5"
click at [184, 74] on select "Choose equipment type... Broiler Charbroiler Commercial Microwave Commercial To…" at bounding box center [253, 79] width 138 height 10
drag, startPoint x: 203, startPoint y: 106, endPoint x: 175, endPoint y: 106, distance: 27.8
click at [175, 106] on div "Please provide the following information to log a new piece of equipment: Equip…" at bounding box center [252, 184] width 155 height 319
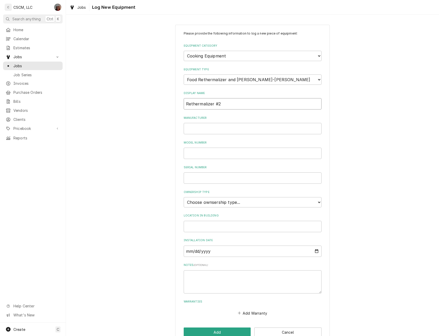
type input "Rethermalizer #2"
click at [191, 128] on input "Manufacturer" at bounding box center [253, 128] width 138 height 11
type input "Pitco"
click at [195, 156] on input "Model Number" at bounding box center [253, 153] width 138 height 11
type input "SRTG"
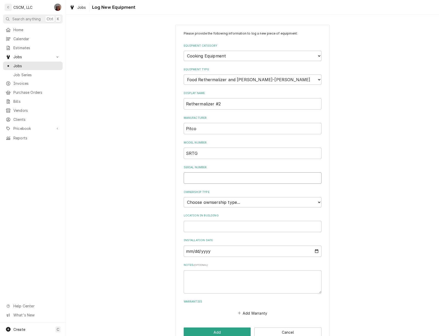
click at [194, 182] on input "Serial Number" at bounding box center [253, 177] width 138 height 11
type input "G14CC010453"
click at [246, 205] on select "Choose ownsership type... Unknown Owned Leased Rented" at bounding box center [253, 202] width 138 height 10
select select "1"
click at [184, 197] on select "Choose ownsership type... Unknown Owned Leased Rented" at bounding box center [253, 202] width 138 height 10
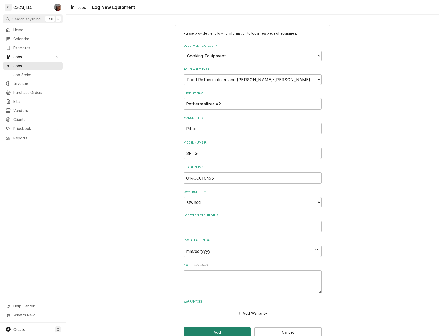
click at [214, 334] on button "Add" at bounding box center [217, 333] width 67 height 10
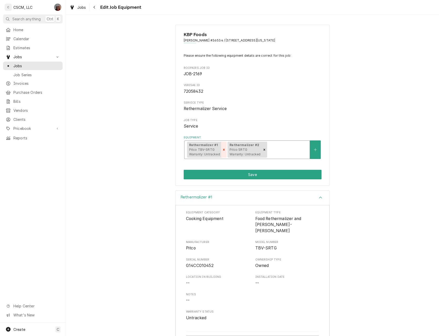
click at [222, 149] on icon "Remove [object Object]" at bounding box center [224, 150] width 4 height 4
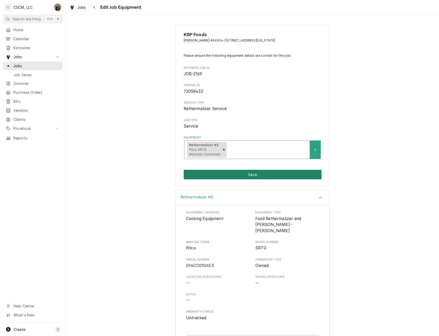
click at [245, 177] on button "Save" at bounding box center [253, 175] width 138 height 10
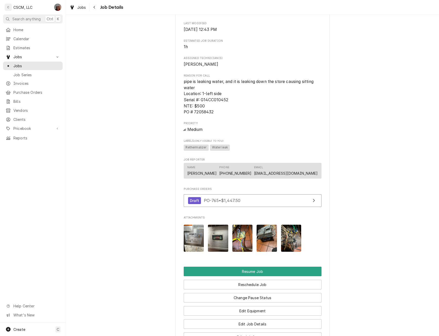
scroll to position [562, 0]
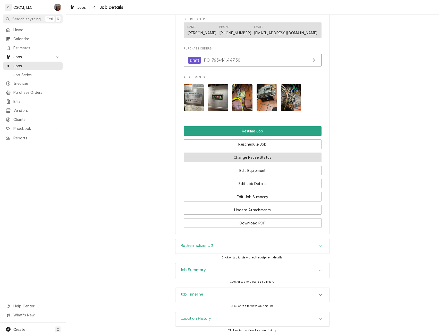
click at [259, 157] on button "Change Pause Status" at bounding box center [253, 158] width 138 height 10
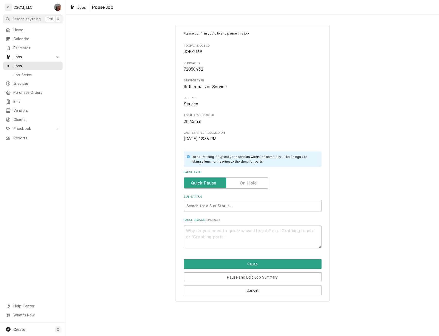
click at [250, 182] on label "Pause Type" at bounding box center [226, 182] width 85 height 11
click at [250, 182] on input "Pause Type" at bounding box center [226, 182] width 80 height 11
checkbox input "true"
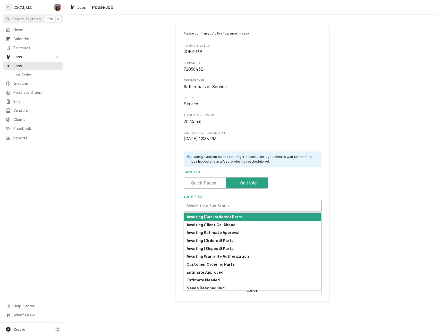
click at [211, 204] on div "Sub-Status" at bounding box center [253, 205] width 132 height 9
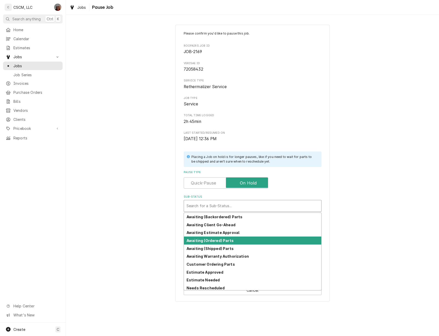
click at [211, 241] on strong "Awaiting (Ordered) Parts" at bounding box center [210, 240] width 47 height 4
type textarea "x"
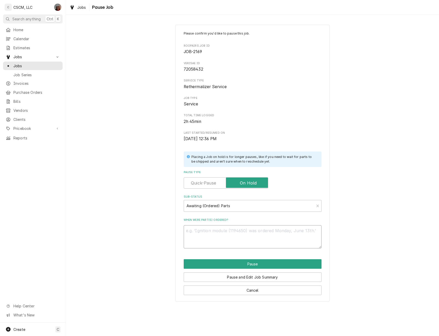
click at [199, 230] on textarea "When were part(s) ordered?" at bounding box center [253, 236] width 138 height 23
type textarea "9"
type textarea "x"
type textarea "9/"
type textarea "x"
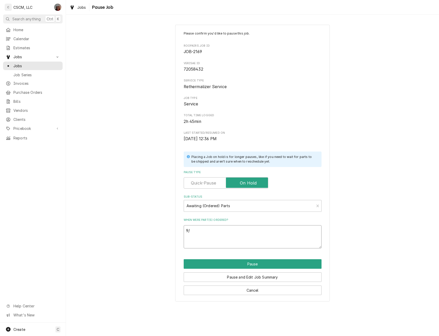
type textarea "9/1"
type textarea "x"
type textarea "9/16"
type textarea "x"
type textarea "9/16"
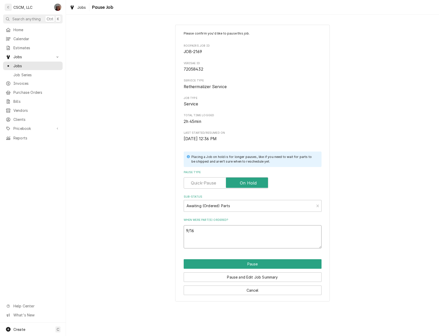
click at [191, 242] on textarea "9/16" at bounding box center [253, 236] width 138 height 23
paste textarea "Doughpro Proluxe 6014 Terminal Block, 4 Pole Double"
type textarea "x"
type textarea "9/16 Doughpro Proluxe 6014 Terminal Block, 4 Pole Double"
type textarea "x"
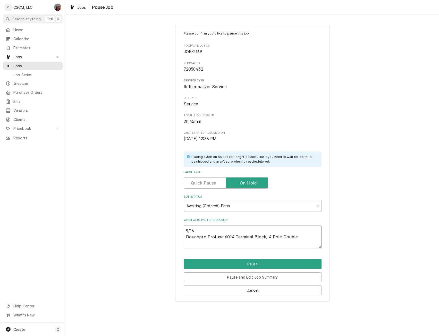
type textarea "9/16 Doughpro Proluxe 6014 Terminal Block, 4 Pole Double"
type textarea "x"
type textarea "9/16 Doughpro Proluxe 6014 Terminal Block, 4 Pole Double"
type textarea "x"
type textarea "9/16 Doughpro Proluxe 6014 Terminal Block, 4 Pole Double ("
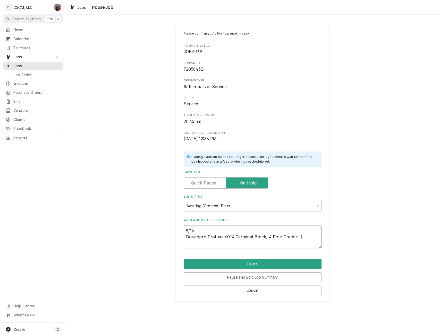
type textarea "x"
type textarea "9/16 Doughpro Proluxe 6014 Terminal Block, 4 Pole Double (2"
type textarea "x"
type textarea "9/16 Doughpro Proluxe 6014 Terminal Block, 4 Pole Double (2)"
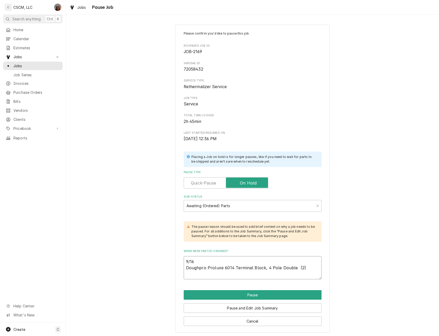
type textarea "x"
type textarea "9/16 Doughpro Proluxe 6014 Terminal Block, 4 Pole Double (2)"
click at [312, 269] on textarea "9/16 Doughpro Proluxe 6014 Terminal Block, 4 Pole Double (2)" at bounding box center [253, 267] width 138 height 23
type textarea "x"
type textarea "9/16 Doughpro Proluxe 6014 Terminal Block, 4 Pole Double (2)"
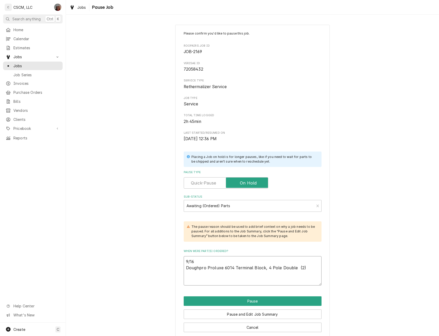
paste textarea "Pitco PP10874 Water Hose with Quick Disconnects, 1/2" x 48""
type textarea "x"
type textarea "9/16 Doughpro Proluxe 6014 Terminal Block, 4 Pole Double (2) Pitco PP10874 Wate…"
click at [189, 280] on textarea "9/16 Doughpro Proluxe 6014 Terminal Block, 4 Pole Double (2) Pitco PP10874 Wate…" at bounding box center [253, 270] width 138 height 29
paste textarea "Pitco PP10703 DigItal Temperature Control, 24V, 195F"
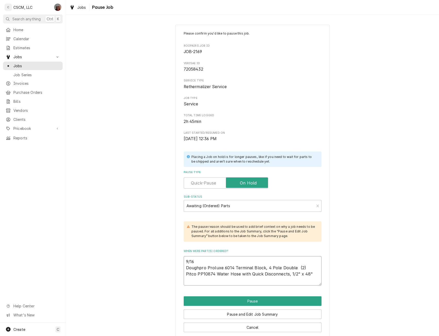
type textarea "x"
type textarea "9/16 Doughpro Proluxe 6014 Terminal Block, 4 Pole Double (2) Pitco PP10874 Wate…"
type textarea "x"
type textarea "9/16 Doughpro Proluxe 6014 Terminal Block, 4 Pole Double (2) Pitco PP10874 Wate…"
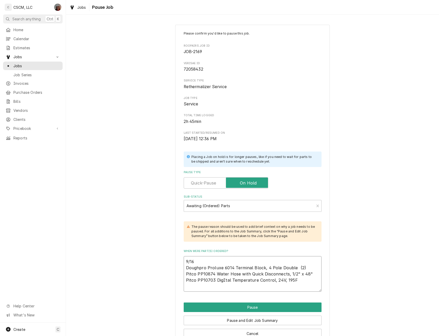
type textarea "x"
type textarea "9/16 Doughpro Proluxe 6014 Terminal Block, 4 Pole Double (2) Pitco PP10874 Wate…"
type textarea "x"
type textarea "9/16 Doughpro Proluxe 6014 Terminal Block, 4 Pole Double (2) Pitco PP10874 Wate…"
type textarea "x"
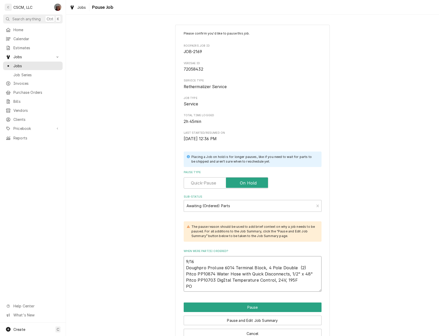
type textarea "9/16 Doughpro Proluxe 6014 Terminal Block, 4 Pole Double (2) Pitco PP10874 Wate…"
type textarea "x"
type textarea "9/16 Doughpro Proluxe 6014 Terminal Block, 4 Pole Double (2) Pitco PP10874 Wate…"
type textarea "x"
type textarea "9/16 Doughpro Proluxe 6014 Terminal Block, 4 Pole Double (2) Pitco PP10874 Wate…"
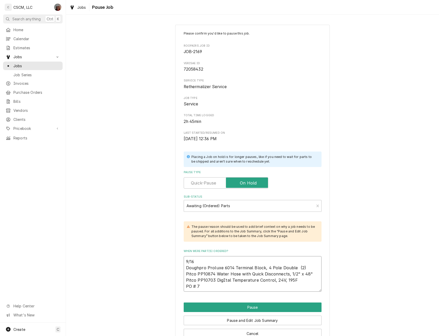
type textarea "x"
type textarea "9/16 Doughpro Proluxe 6014 Terminal Block, 4 Pole Double (2) Pitco PP10874 Wate…"
type textarea "x"
type textarea "9/16 Doughpro Proluxe 6014 Terminal Block, 4 Pole Double (2) Pitco PP10874 Wate…"
click at [262, 307] on button "Pause" at bounding box center [253, 308] width 138 height 10
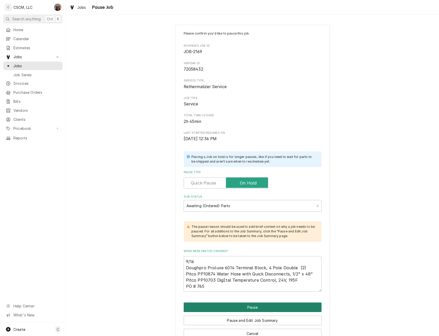
type textarea "x"
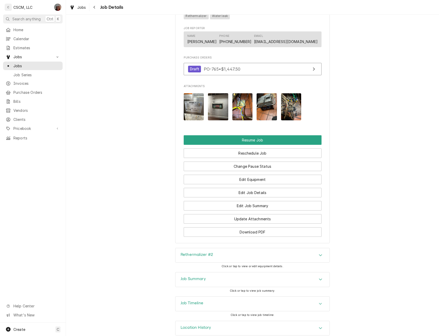
scroll to position [549, 0]
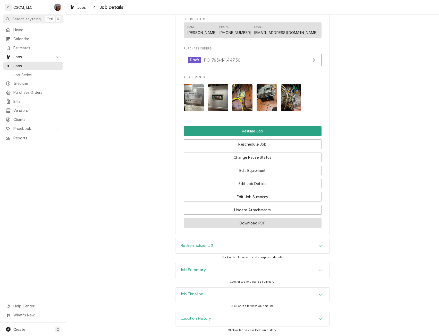
click at [258, 225] on button "Download PDF" at bounding box center [253, 223] width 138 height 10
click at [94, 7] on icon "Navigate back" at bounding box center [94, 7] width 2 height 4
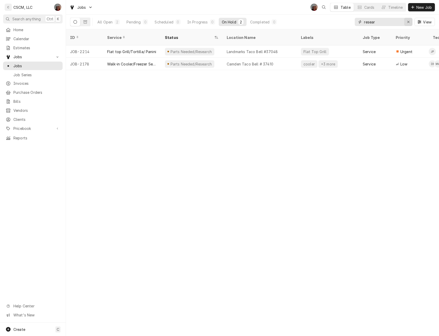
click at [408, 22] on icon "Erase input" at bounding box center [408, 22] width 3 height 4
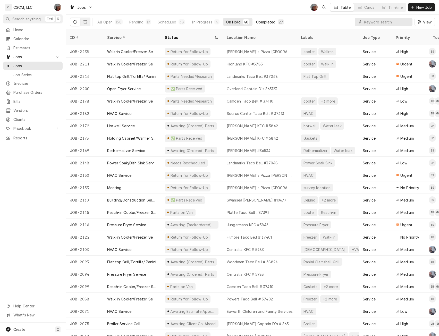
click at [269, 20] on div "Completed" at bounding box center [265, 21] width 19 height 5
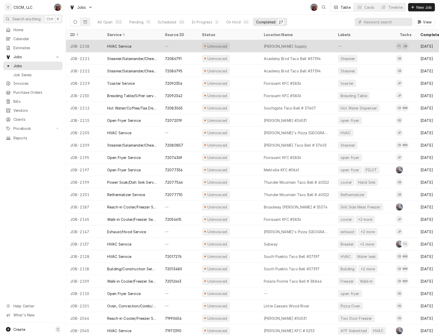
click at [294, 44] on div "Schulte Supply" at bounding box center [297, 46] width 74 height 12
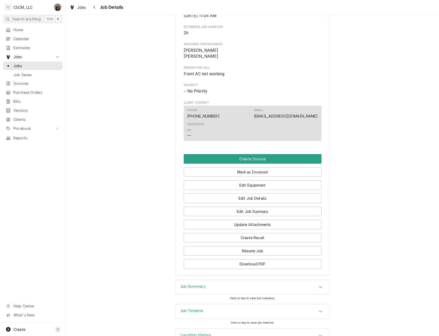
scroll to position [207, 0]
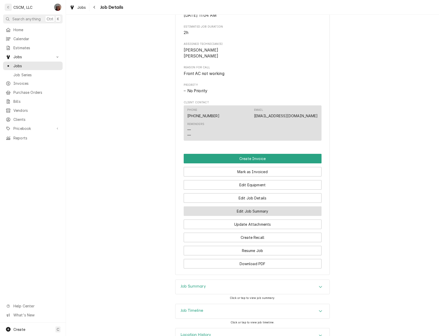
click at [275, 216] on button "Edit Job Summary" at bounding box center [253, 211] width 138 height 10
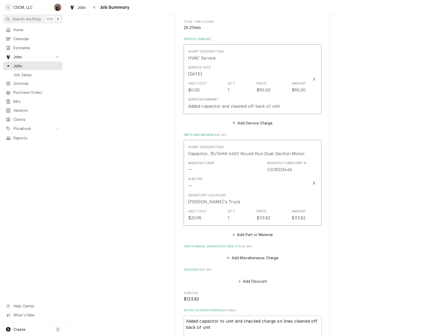
scroll to position [85, 0]
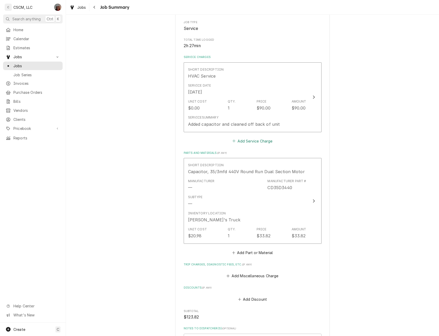
click at [245, 142] on button "Add Service Charge" at bounding box center [253, 140] width 42 height 7
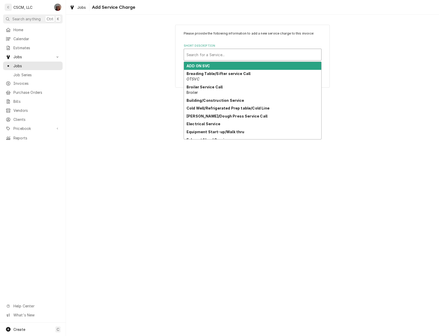
click at [207, 53] on div "Short Description" at bounding box center [253, 54] width 132 height 9
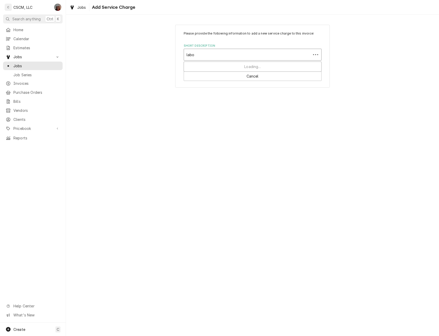
type input "labor"
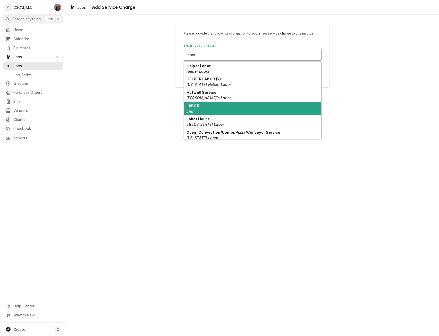
click at [199, 108] on div "LABOR LAB" at bounding box center [252, 108] width 137 height 13
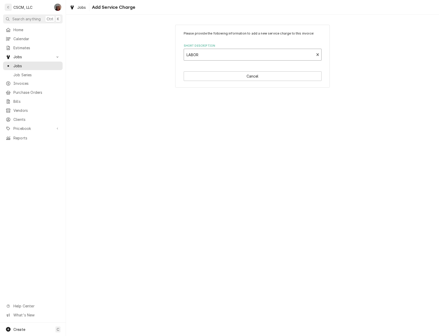
type textarea "x"
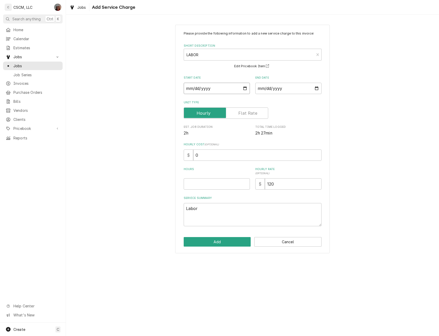
click at [245, 88] on input "Start Date" at bounding box center [217, 88] width 66 height 11
type input "2025-09-15"
type textarea "x"
click at [317, 89] on input "End Date" at bounding box center [288, 88] width 66 height 11
type input "2025-09-15"
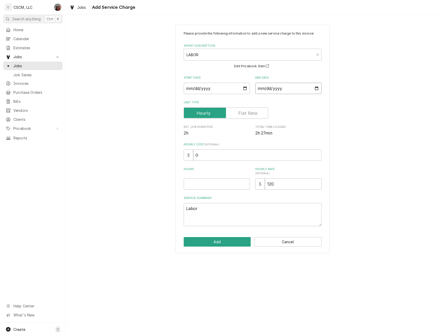
type textarea "x"
click at [194, 185] on input "Hours" at bounding box center [217, 183] width 66 height 11
type input "2"
type textarea "x"
type input "2.5"
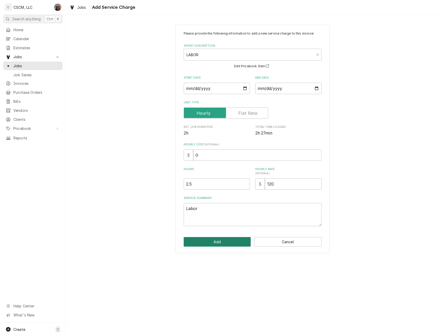
click at [218, 243] on button "Add" at bounding box center [217, 242] width 67 height 10
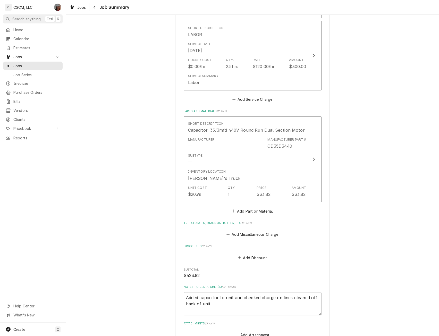
scroll to position [257, 0]
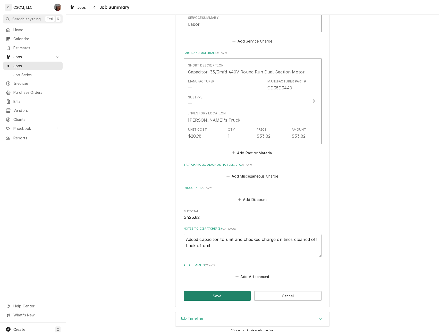
click at [224, 295] on button "Save" at bounding box center [217, 296] width 67 height 10
type textarea "x"
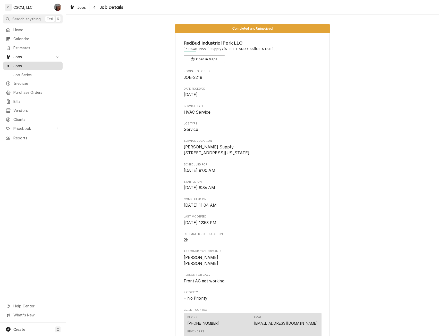
click at [32, 63] on span "Jobs" at bounding box center [36, 65] width 47 height 5
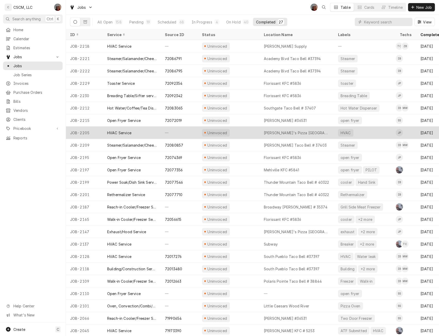
click at [244, 130] on div "Uninvoiced" at bounding box center [229, 133] width 62 height 12
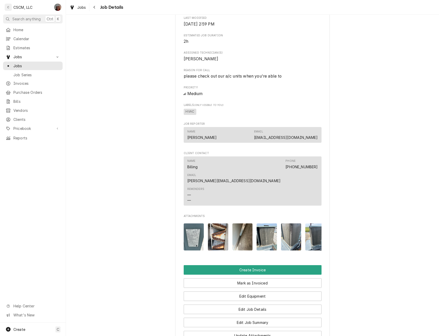
scroll to position [207, 0]
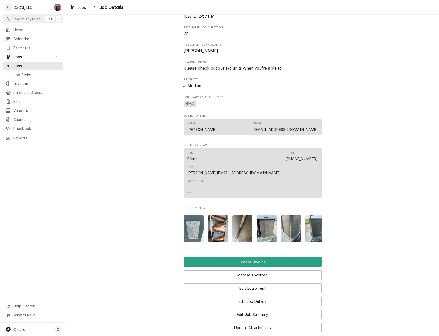
click at [213, 219] on img "Attachments" at bounding box center [218, 228] width 20 height 27
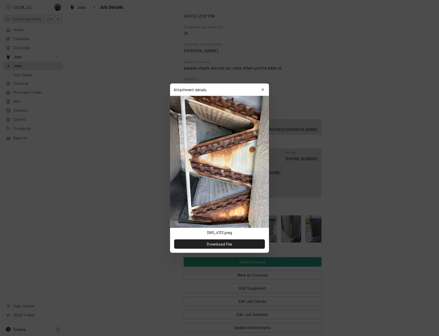
click at [92, 208] on div at bounding box center [219, 168] width 439 height 336
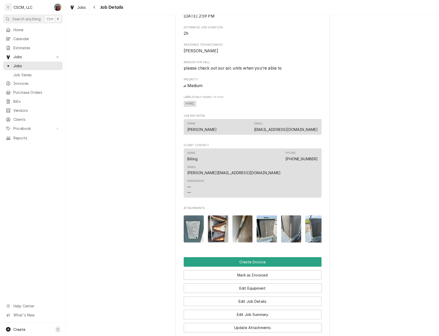
click at [240, 225] on img "Attachments" at bounding box center [242, 228] width 20 height 27
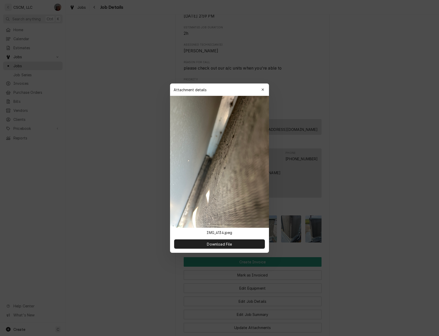
click at [107, 247] on div at bounding box center [219, 168] width 439 height 336
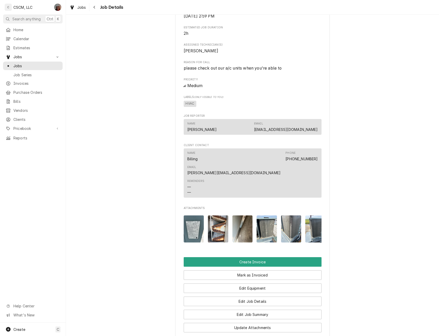
click at [262, 225] on img "Attachments" at bounding box center [267, 228] width 20 height 27
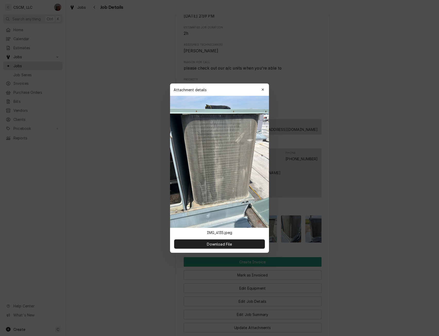
click at [379, 282] on div at bounding box center [219, 168] width 439 height 336
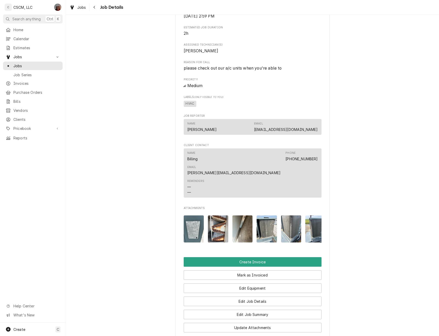
click at [287, 218] on img "Attachments" at bounding box center [291, 228] width 20 height 27
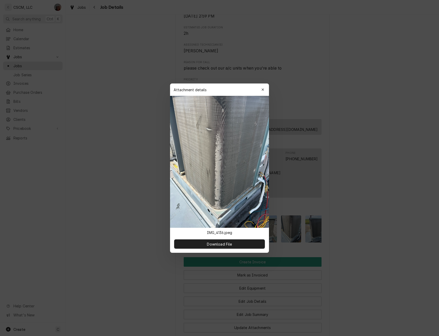
click at [386, 277] on div at bounding box center [219, 168] width 439 height 336
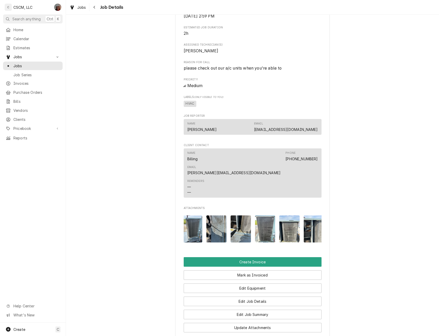
scroll to position [0, 124]
click at [191, 225] on img "Attachments" at bounding box center [192, 228] width 20 height 27
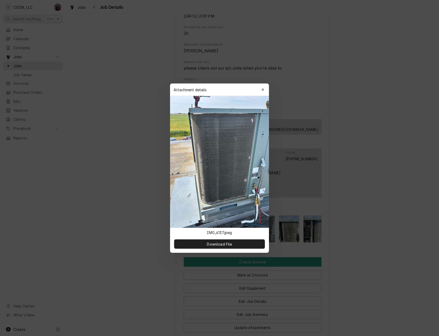
click at [348, 284] on div at bounding box center [219, 168] width 439 height 336
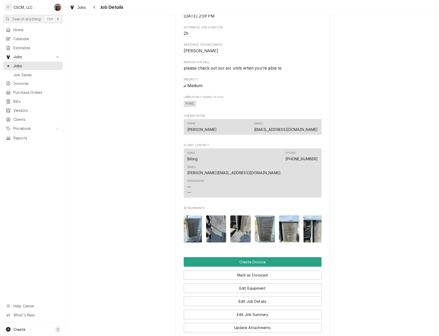
click at [214, 219] on img "Attachments" at bounding box center [216, 228] width 20 height 27
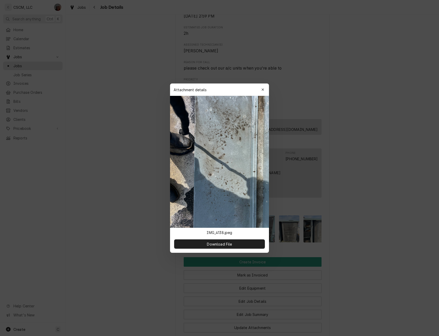
click at [400, 294] on div at bounding box center [219, 168] width 439 height 336
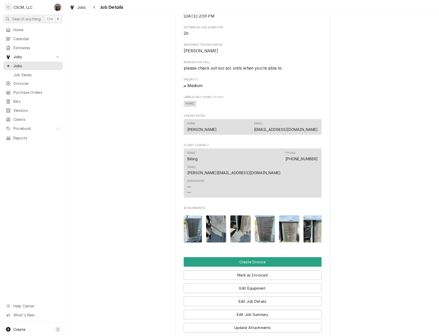
click at [238, 220] on img "Attachments" at bounding box center [240, 228] width 20 height 27
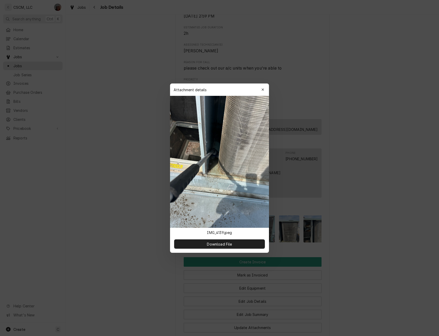
click at [379, 265] on div at bounding box center [219, 168] width 439 height 336
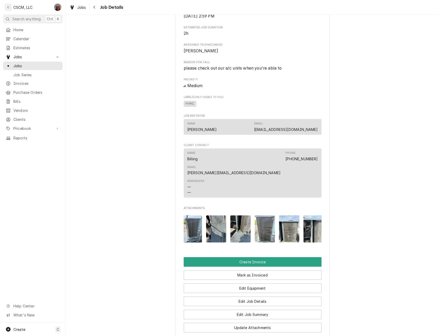
click at [263, 223] on img "Attachments" at bounding box center [265, 228] width 20 height 27
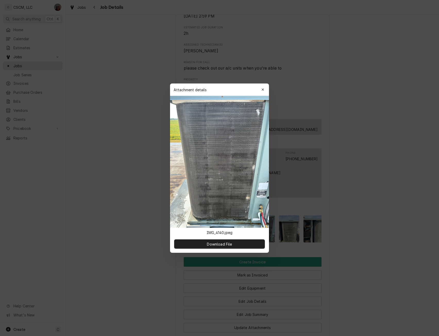
click at [347, 273] on div at bounding box center [219, 168] width 439 height 336
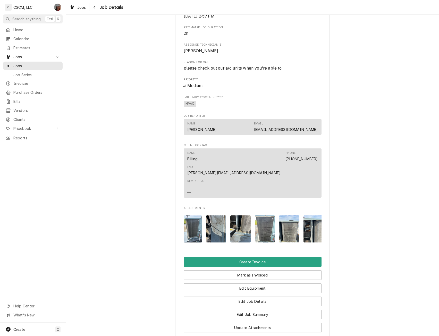
click at [288, 223] on img "Attachments" at bounding box center [289, 228] width 20 height 27
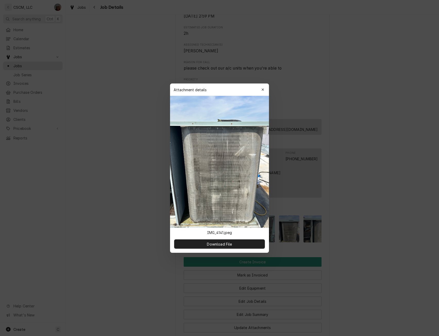
click at [377, 249] on div at bounding box center [219, 168] width 439 height 336
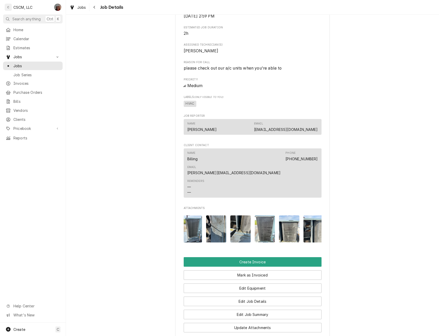
click at [288, 220] on img "Attachments" at bounding box center [289, 228] width 20 height 27
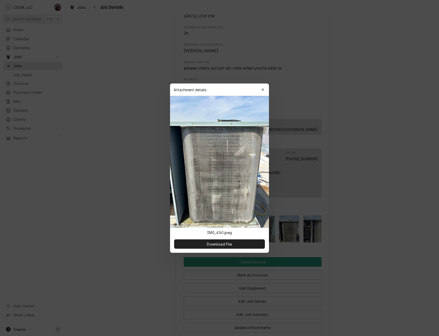
click at [317, 239] on div at bounding box center [219, 168] width 439 height 336
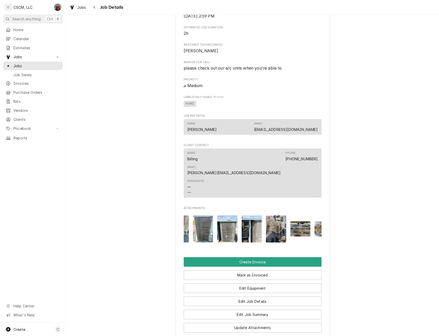
scroll to position [0, 251]
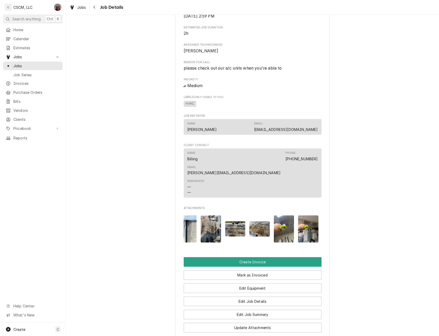
click at [203, 223] on img "Attachments" at bounding box center [211, 228] width 20 height 27
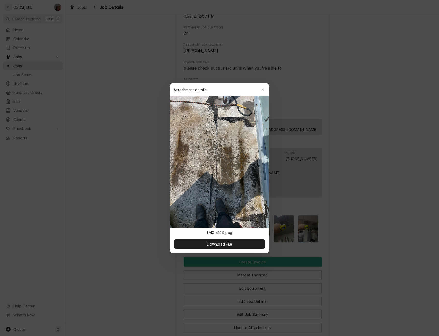
click at [407, 284] on div at bounding box center [219, 168] width 439 height 336
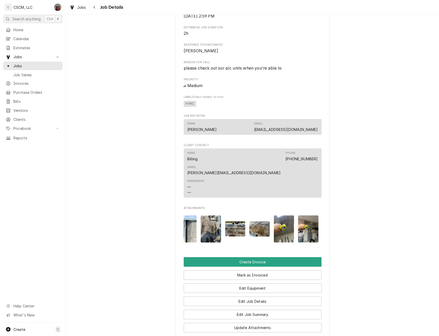
click at [232, 222] on img "Attachments" at bounding box center [235, 228] width 20 height 15
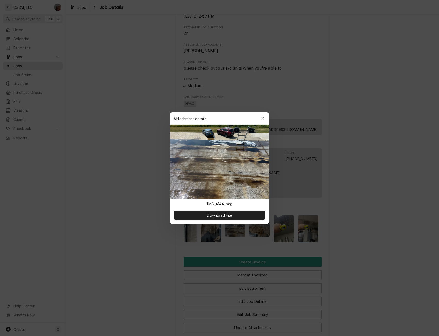
click at [369, 271] on div at bounding box center [219, 168] width 439 height 336
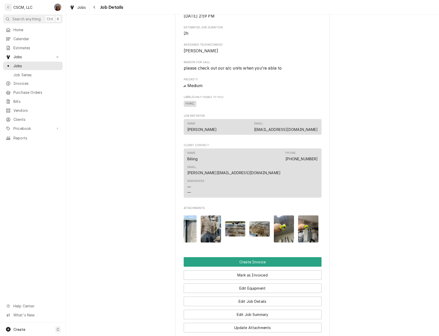
click at [256, 222] on img "Attachments" at bounding box center [259, 228] width 20 height 15
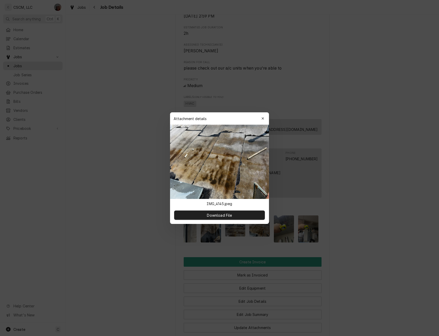
click at [410, 237] on div at bounding box center [219, 168] width 439 height 336
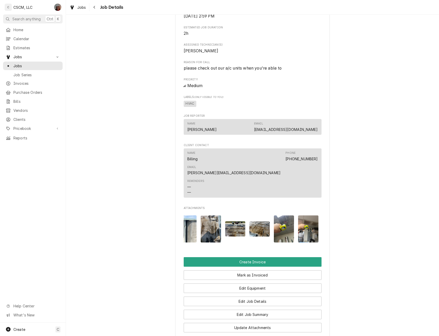
click at [275, 215] on img "Attachments" at bounding box center [284, 228] width 20 height 27
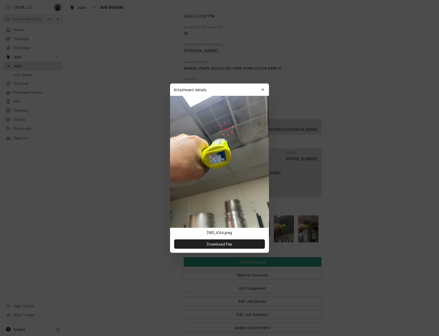
click at [391, 269] on div at bounding box center [219, 168] width 439 height 336
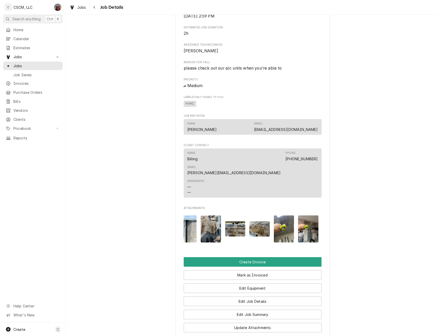
click at [310, 217] on img "Attachments" at bounding box center [308, 228] width 20 height 27
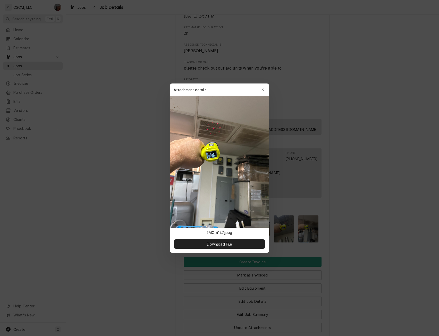
click at [370, 275] on div at bounding box center [219, 168] width 439 height 336
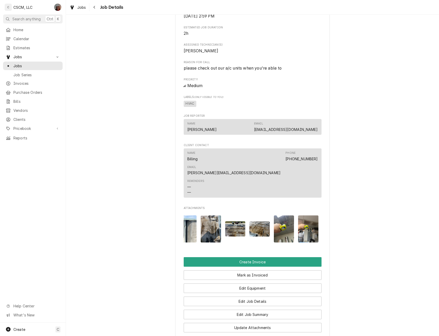
click at [317, 238] on div "Attachments" at bounding box center [253, 228] width 138 height 35
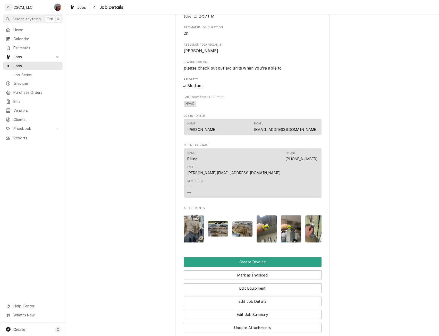
scroll to position [0, 276]
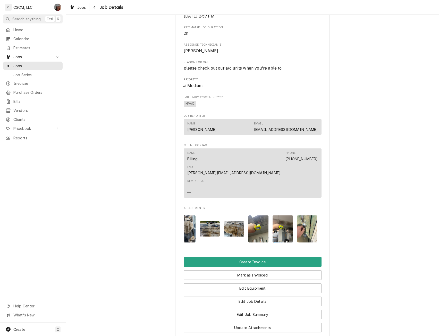
click at [304, 219] on img "Attachments" at bounding box center [307, 228] width 20 height 27
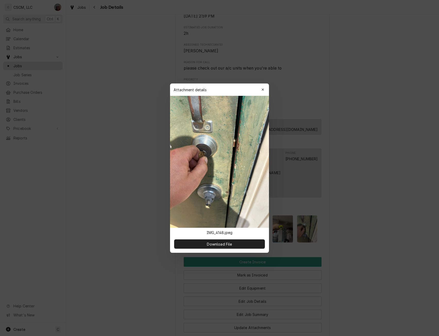
click at [401, 286] on div at bounding box center [219, 168] width 439 height 336
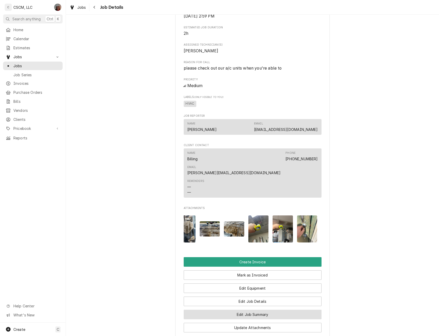
click at [254, 310] on button "Edit Job Summary" at bounding box center [253, 315] width 138 height 10
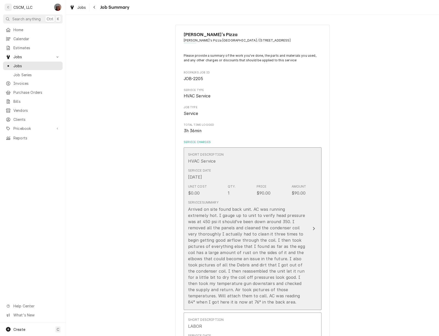
click at [313, 227] on icon "Update Line Item" at bounding box center [314, 229] width 3 height 4
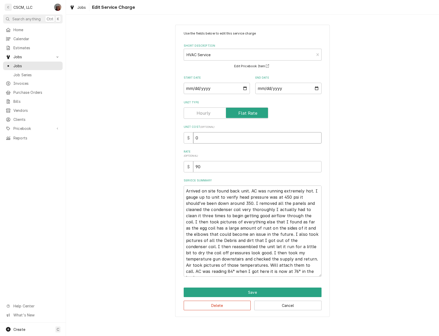
click at [193, 138] on input "0" at bounding box center [257, 137] width 128 height 11
type textarea "x"
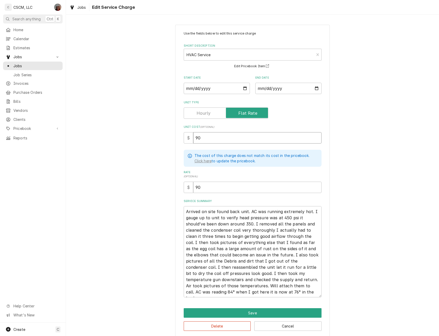
type input "90"
drag, startPoint x: 306, startPoint y: 243, endPoint x: 299, endPoint y: 241, distance: 7.3
click at [299, 241] on textarea "Arrived on site found back unit. AC was running extremely hot. I gauge up to un…" at bounding box center [253, 251] width 138 height 91
type textarea "x"
type textarea "Arrived on site found back unit. AC was running extremely hot. I gauge up to un…"
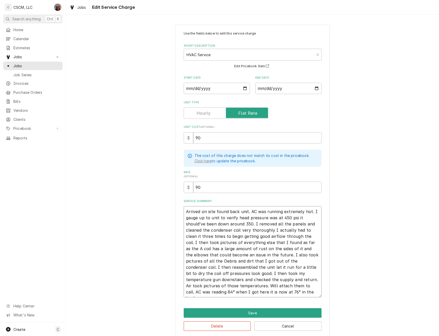
type textarea "x"
type textarea "Arrived on site found back unit. AC was running extremely hot. I gauge up to un…"
type textarea "x"
type textarea "Arrived on site found back unit. AC was running extremely hot. I gauge up to un…"
click at [257, 310] on button "Save" at bounding box center [253, 313] width 138 height 10
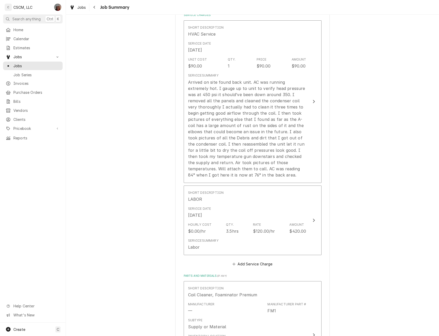
scroll to position [134, 0]
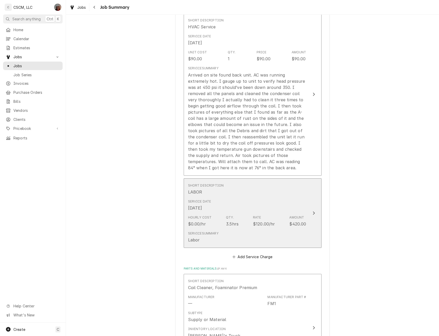
click at [304, 205] on div "Service Date Sep 15, 2025" at bounding box center [247, 205] width 118 height 16
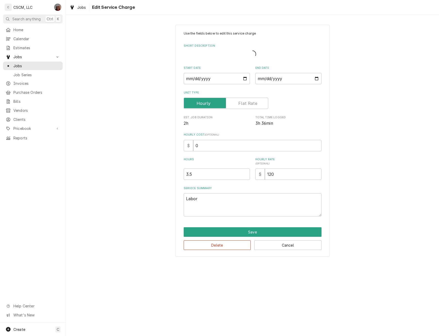
type textarea "x"
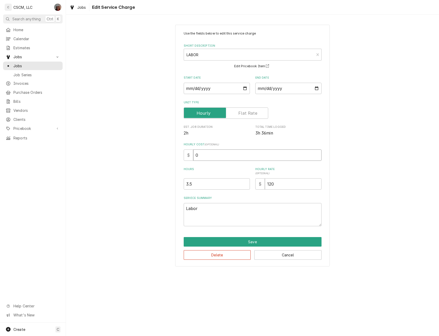
drag, startPoint x: 200, startPoint y: 149, endPoint x: 179, endPoint y: 158, distance: 23.3
click at [179, 158] on div "Use the fields below to edit this service charge Short Description LABOR LAB Ed…" at bounding box center [252, 146] width 155 height 242
type input "2"
type textarea "x"
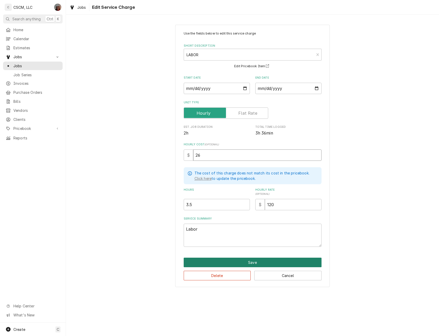
type input "26"
click at [254, 261] on button "Save" at bounding box center [253, 263] width 138 height 10
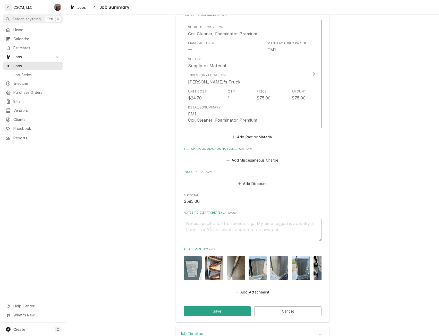
scroll to position [391, 0]
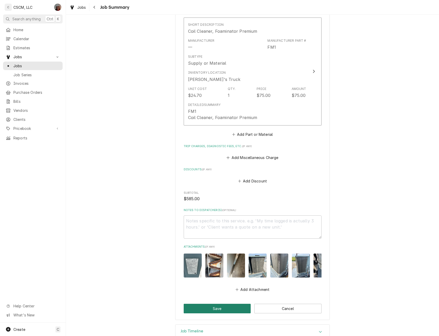
click at [221, 311] on button "Save" at bounding box center [217, 309] width 67 height 10
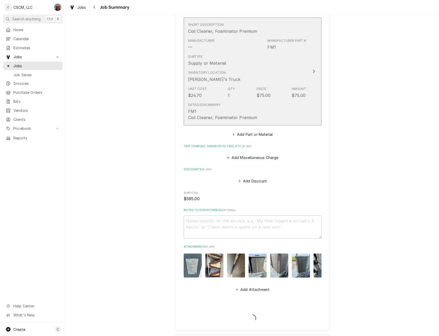
type textarea "x"
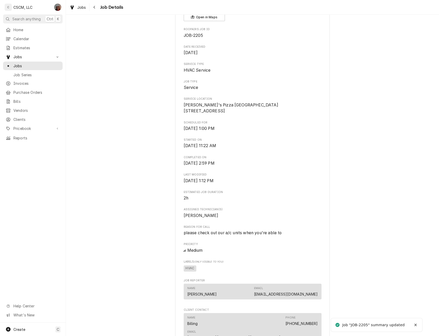
scroll to position [283, 0]
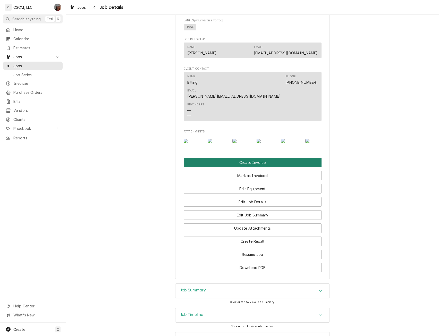
click at [267, 167] on button "Create Invoice" at bounding box center [253, 163] width 138 height 10
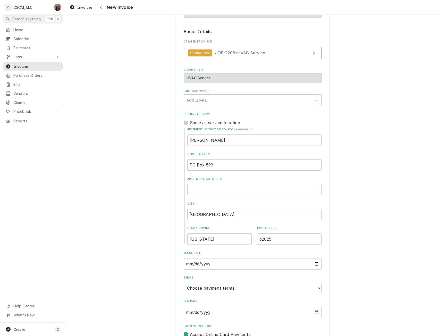
scroll to position [97, 0]
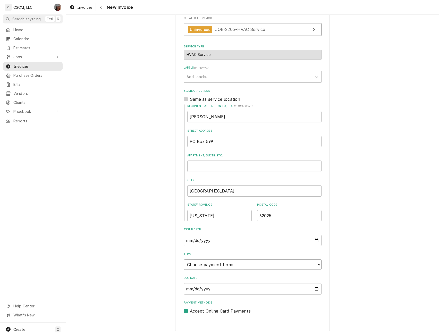
click at [316, 264] on select "Choose payment terms... Same Day Net 7 Net 14 Net 21 Net 30 Net 45 Net 60 Net 90" at bounding box center [253, 265] width 138 height 10
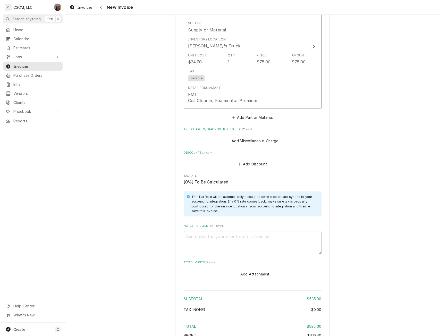
scroll to position [754, 0]
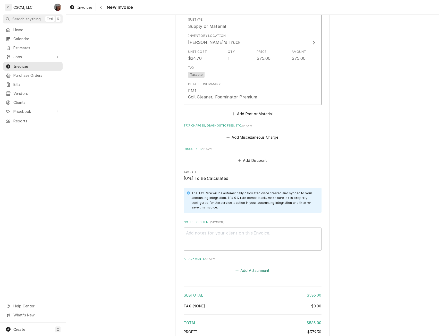
click at [248, 270] on button "Add Attachment" at bounding box center [253, 270] width 36 height 7
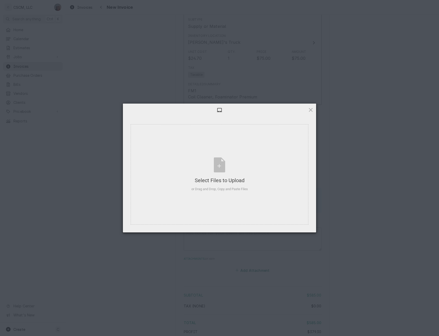
type textarea "x"
click at [224, 163] on div "Select Files to Upload or Drag and Drop, Copy and Paste Files" at bounding box center [219, 174] width 56 height 34
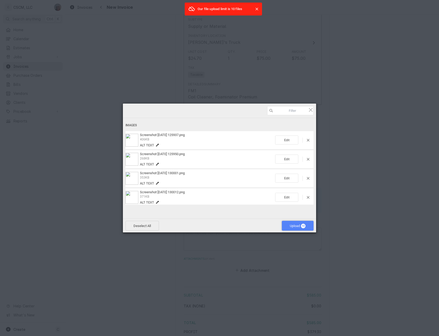
click at [287, 224] on span "Upload 10" at bounding box center [298, 226] width 32 height 10
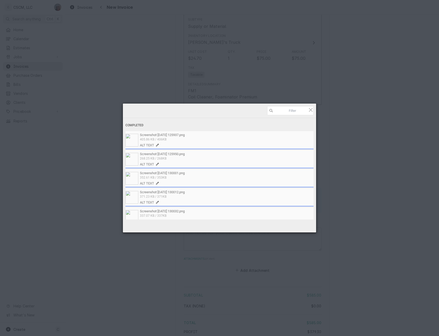
type textarea "x"
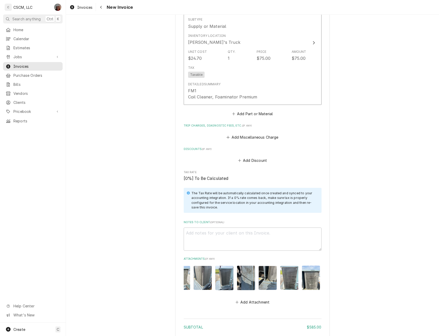
scroll to position [0, 79]
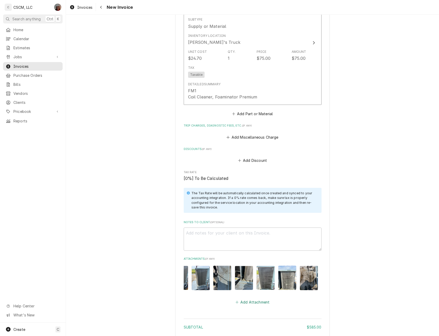
click at [246, 306] on button "Add Attachment" at bounding box center [253, 302] width 36 height 7
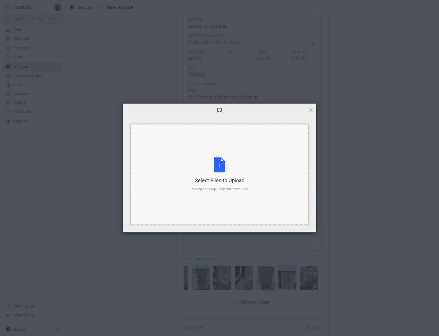
click at [224, 168] on div "Select Files to Upload or Drag and Drop, Copy and Paste Files" at bounding box center [219, 174] width 56 height 34
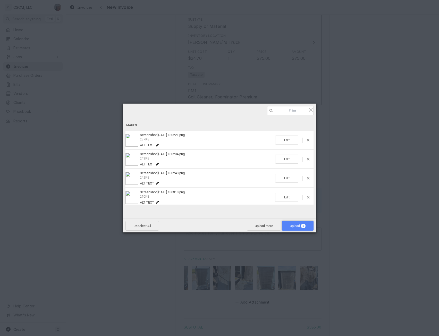
click at [294, 224] on span "Upload 5" at bounding box center [298, 226] width 16 height 4
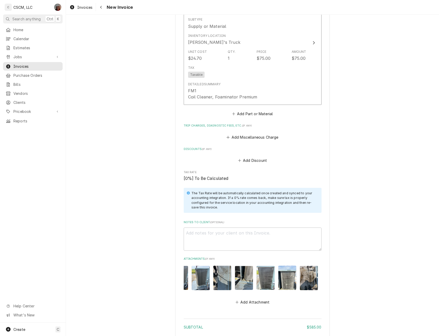
scroll to position [836, 0]
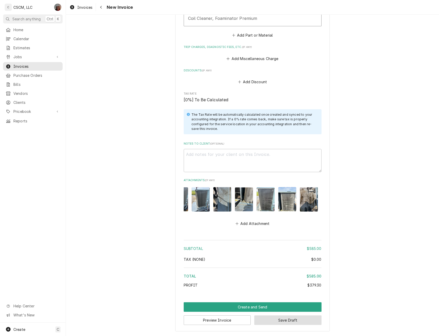
click at [275, 321] on button "Save Draft" at bounding box center [287, 320] width 67 height 10
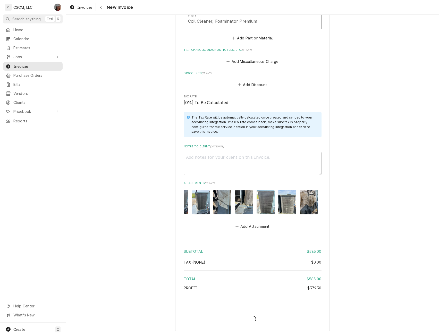
type textarea "x"
